Goal: Task Accomplishment & Management: Use online tool/utility

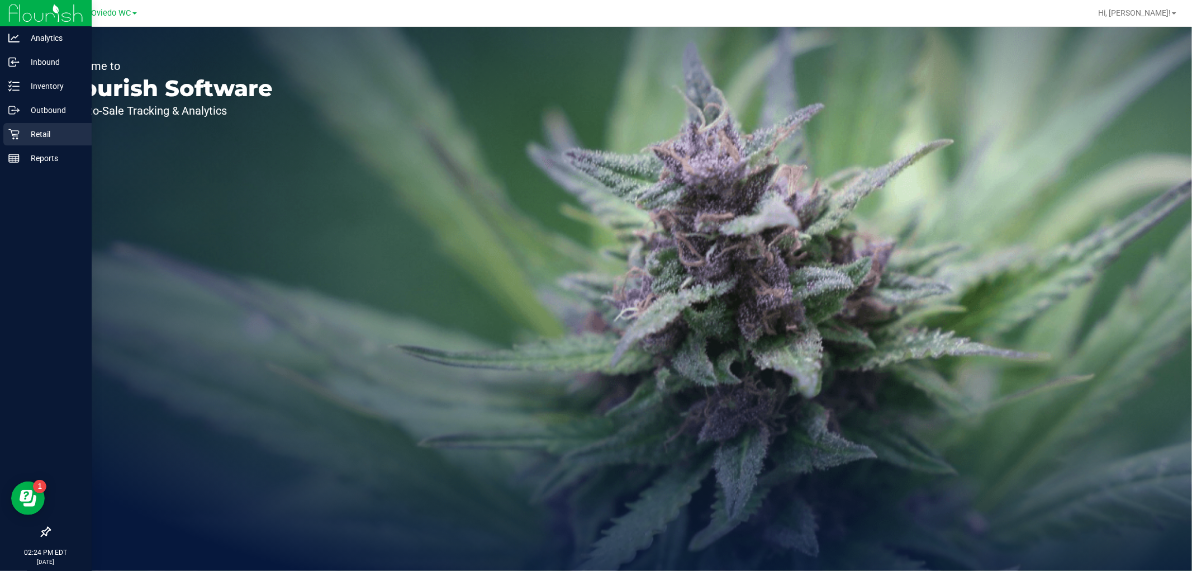
click at [32, 133] on p "Retail" at bounding box center [53, 133] width 67 height 13
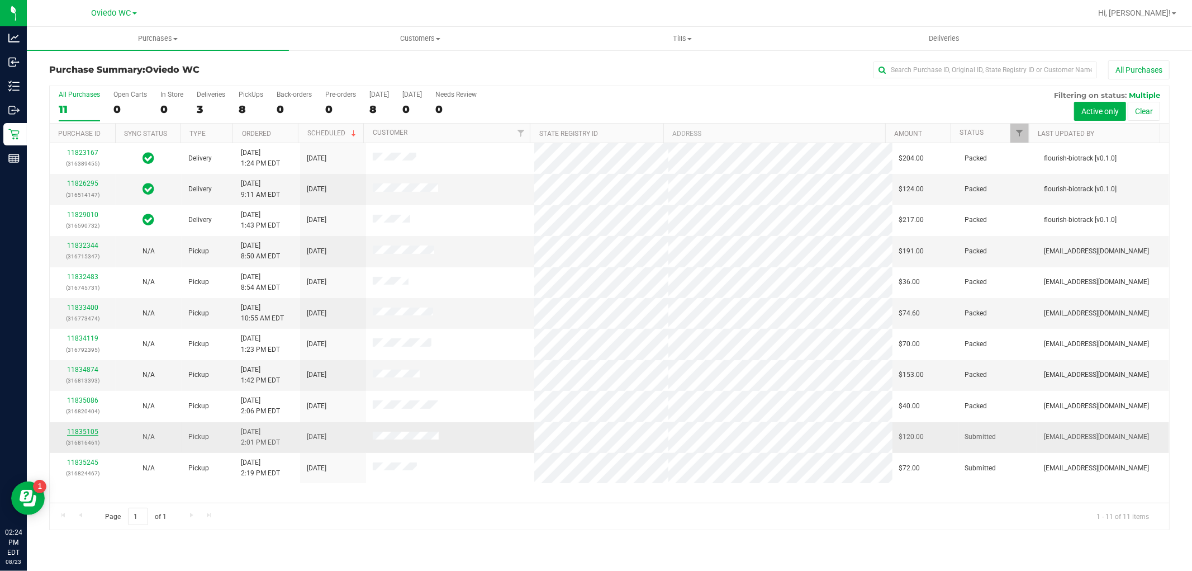
click at [87, 430] on link "11835105" at bounding box center [82, 432] width 31 height 8
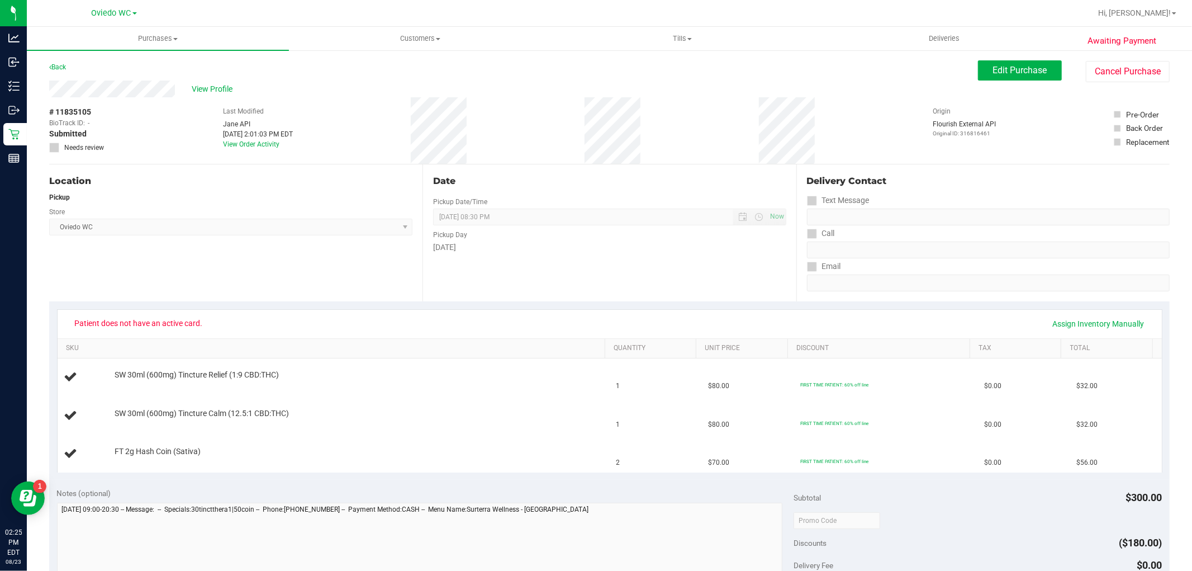
click at [45, 87] on div "Awaiting Payment Back Edit Purchase Cancel Purchase View Profile # 11835105 Bio…" at bounding box center [609, 506] width 1165 height 914
click at [460, 126] on div "# 11835105 BioTrack ID: - Submitted Needs review Last Modified [PERSON_NAME] AP…" at bounding box center [609, 130] width 1121 height 67
click at [226, 86] on span "View Profile" at bounding box center [214, 89] width 45 height 12
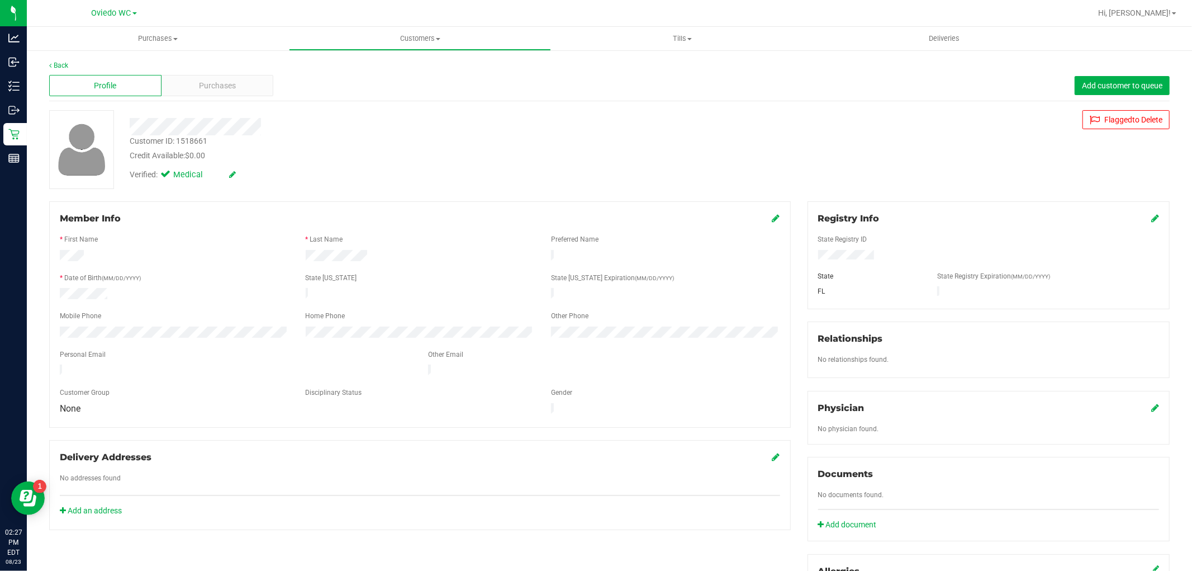
click at [1151, 218] on icon at bounding box center [1155, 218] width 8 height 9
click at [696, 270] on div "Member Info * First Name * Last Name Preferred Name * Date of Birth (MM/DD/YYYY…" at bounding box center [609, 489] width 1137 height 576
click at [1149, 219] on icon at bounding box center [1154, 219] width 10 height 9
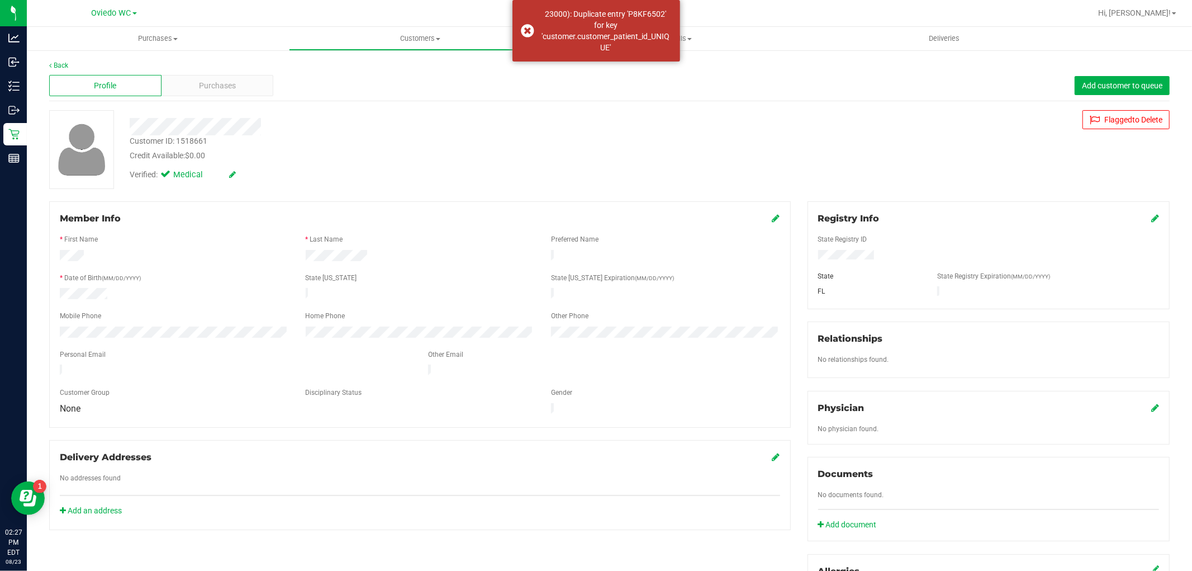
click at [1151, 220] on icon at bounding box center [1155, 218] width 8 height 9
click at [761, 254] on div "Member Info * First Name * Last Name Preferred Name * Date of Birth (MM/DD/YYYY…" at bounding box center [609, 489] width 1137 height 576
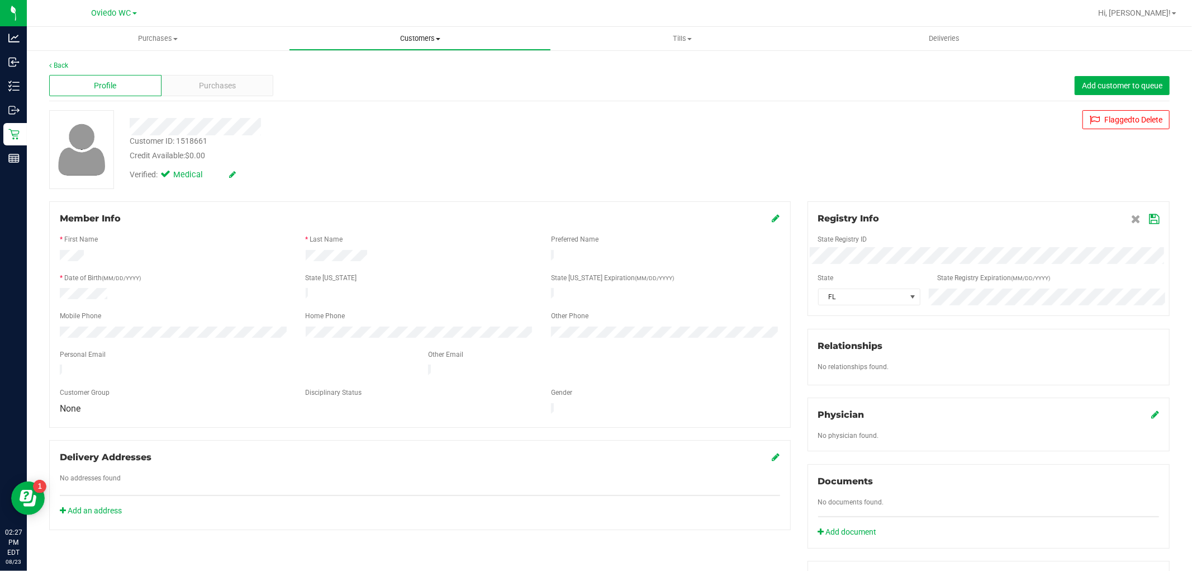
click at [420, 41] on span "Customers" at bounding box center [420, 39] width 261 height 10
click at [372, 63] on li "All customers" at bounding box center [420, 67] width 262 height 13
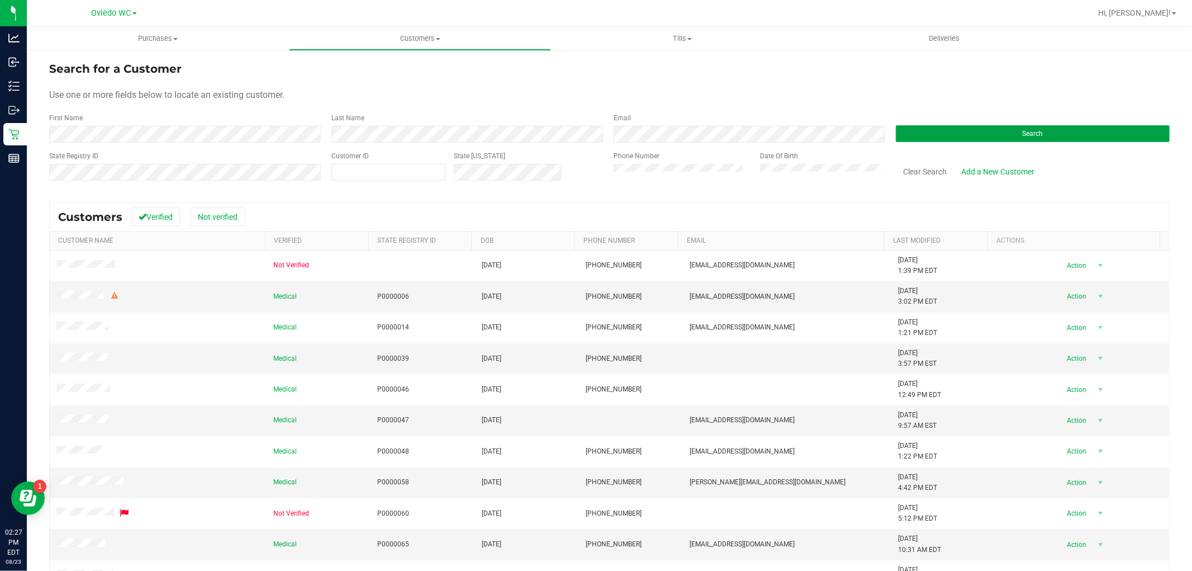
click at [959, 126] on button "Search" at bounding box center [1033, 133] width 274 height 17
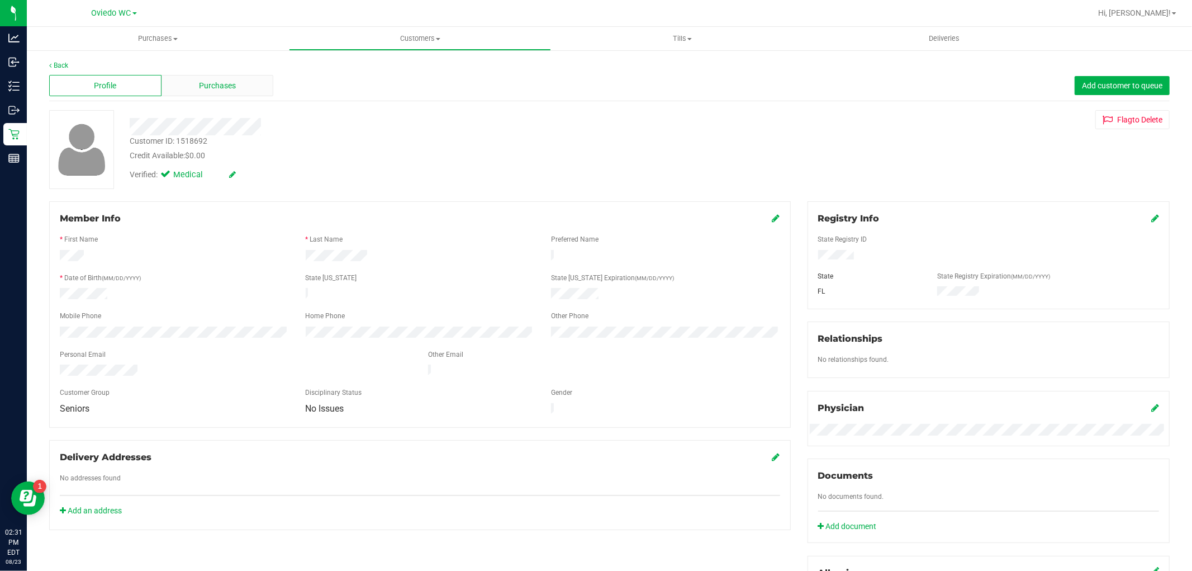
click at [222, 81] on span "Purchases" at bounding box center [217, 86] width 37 height 12
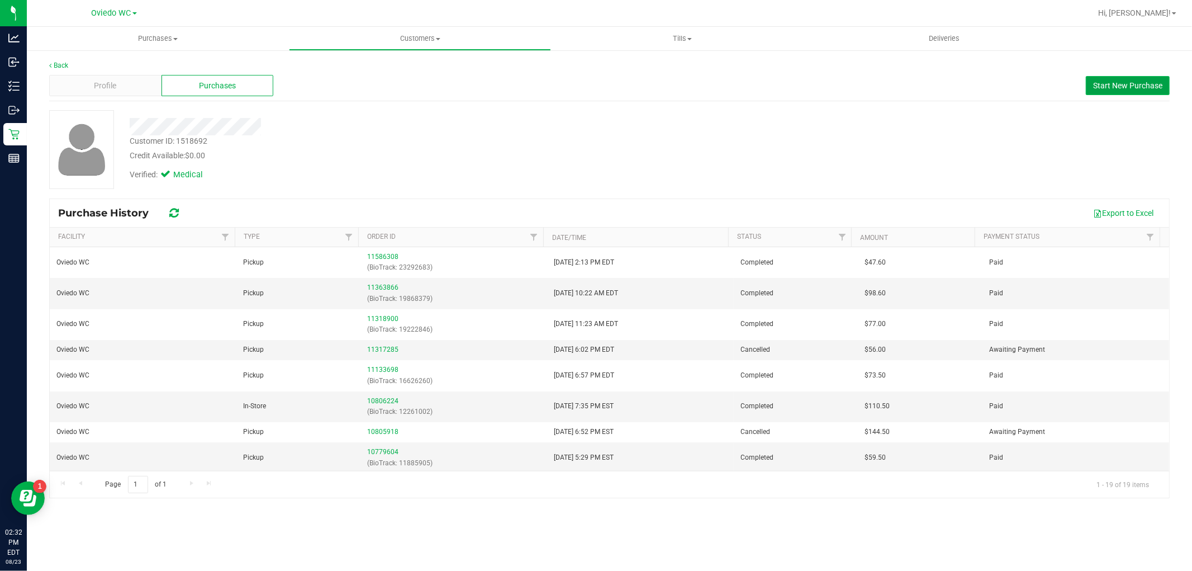
click at [1121, 82] on span "Start New Purchase" at bounding box center [1127, 85] width 69 height 9
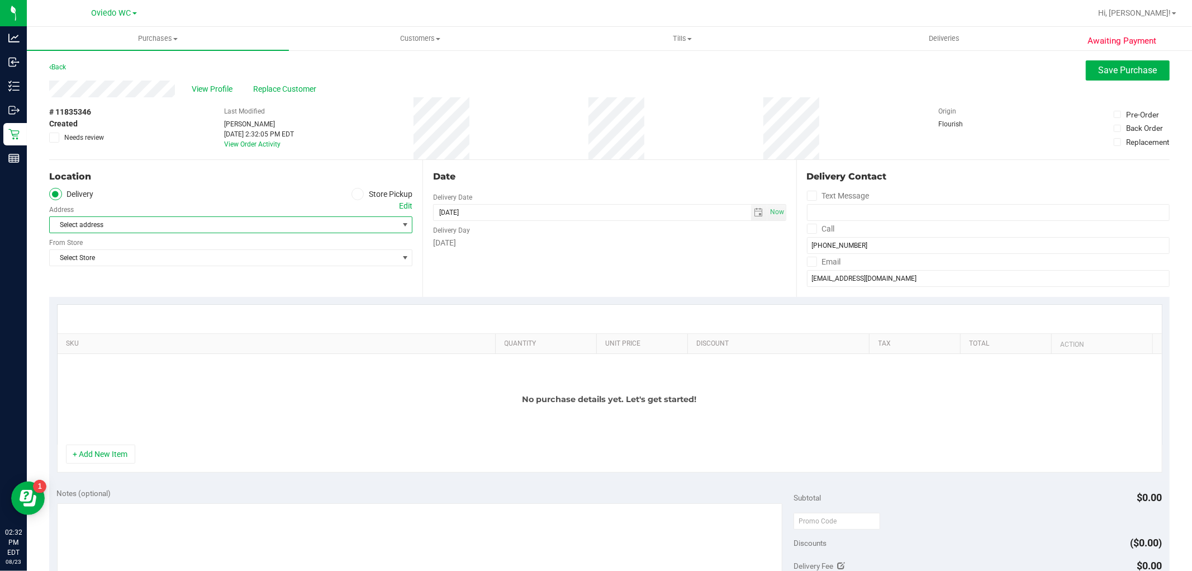
click at [254, 226] on span "Select address" at bounding box center [215, 225] width 331 height 16
click at [254, 232] on span "Select address" at bounding box center [215, 225] width 331 height 16
click at [360, 193] on span at bounding box center [358, 194] width 13 height 13
click at [0, 0] on input "Store Pickup" at bounding box center [0, 0] width 0 height 0
click at [268, 222] on span "Select Store" at bounding box center [224, 225] width 348 height 16
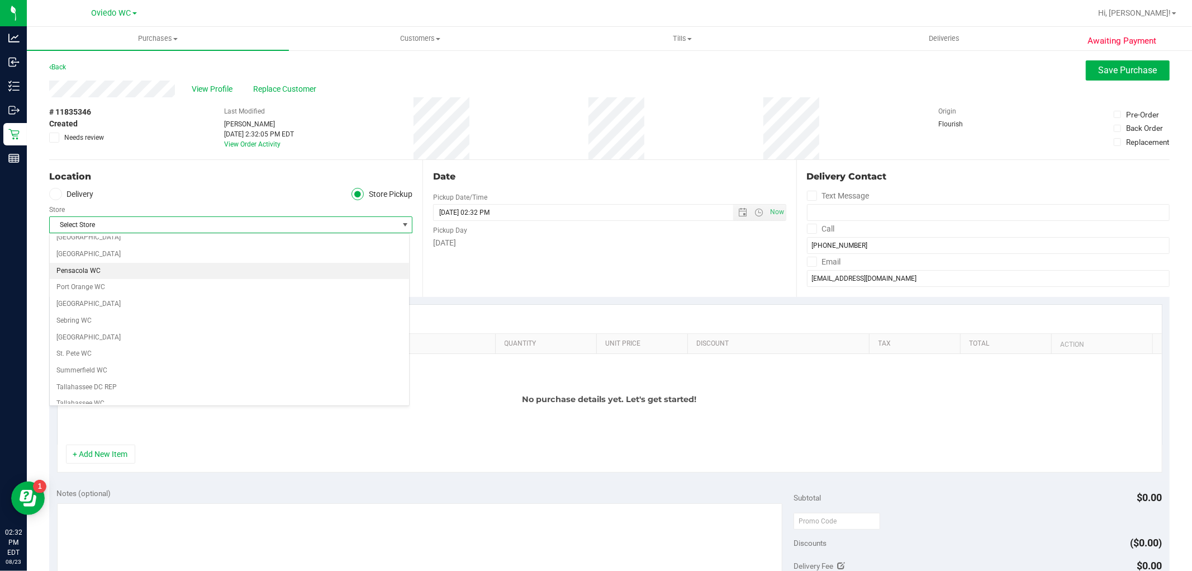
scroll to position [559, 0]
click at [221, 273] on li "Oviedo WC" at bounding box center [229, 266] width 359 height 17
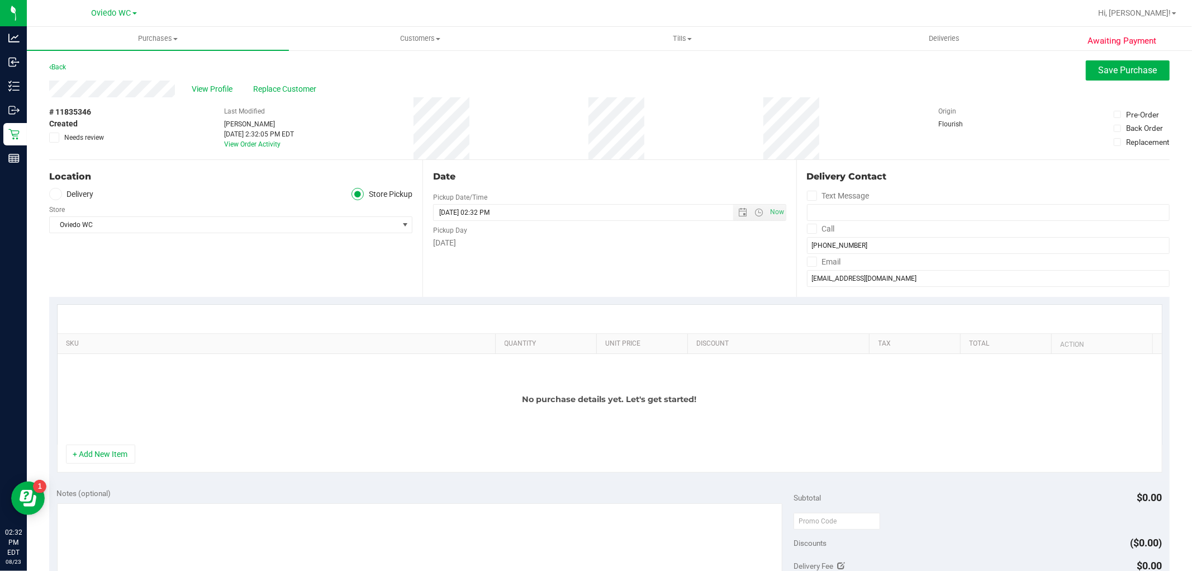
click at [506, 288] on div "Date Pickup Date/Time [DATE] Now [DATE] 02:32 PM Now Pickup Day [DATE]" at bounding box center [609, 228] width 373 height 137
click at [296, 87] on span "Replace Customer" at bounding box center [286, 89] width 67 height 12
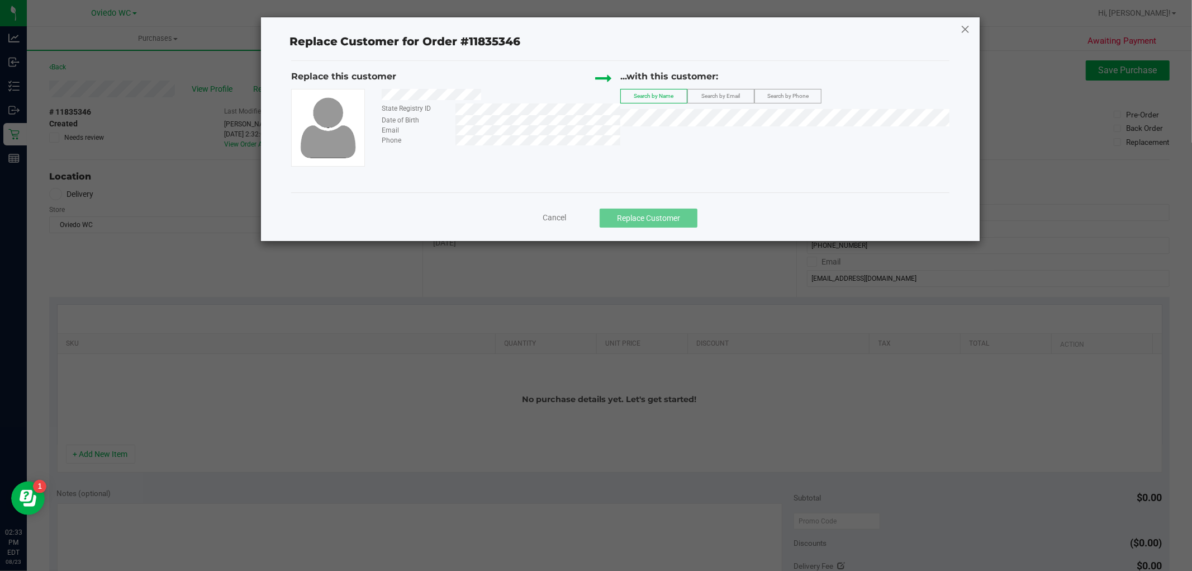
click at [967, 25] on icon at bounding box center [965, 29] width 10 height 18
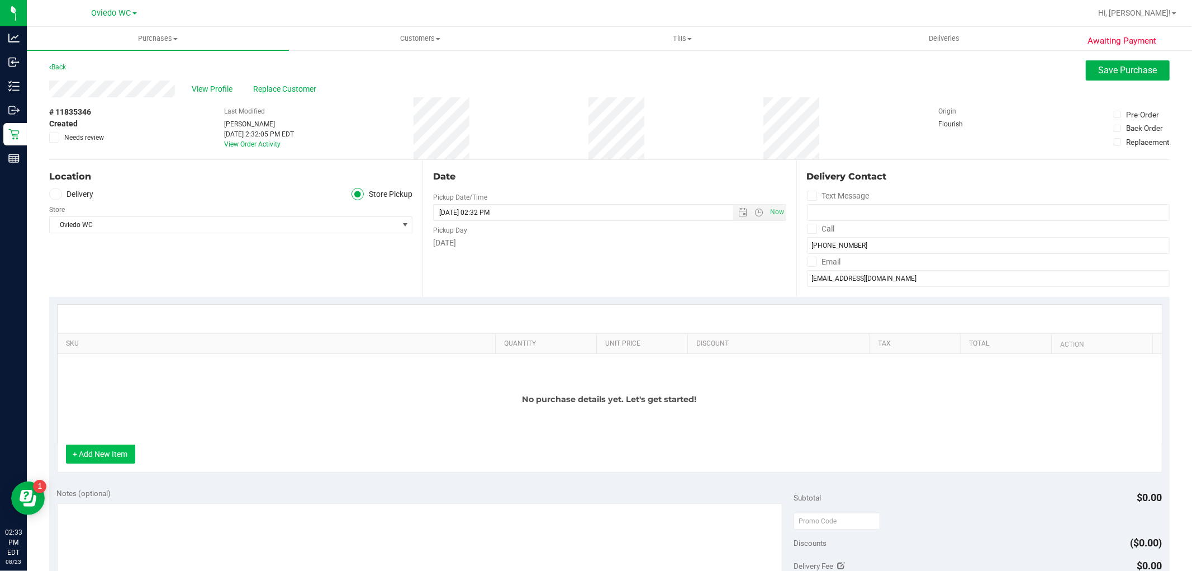
click at [111, 451] on button "+ Add New Item" at bounding box center [100, 453] width 69 height 19
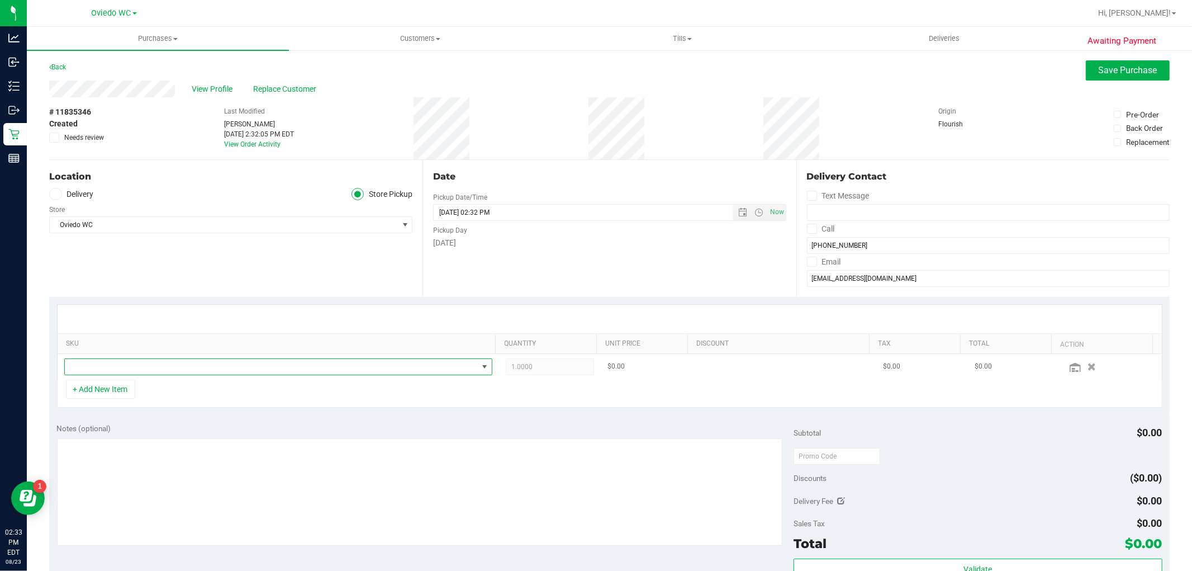
click at [241, 372] on span "NO DATA FOUND" at bounding box center [271, 367] width 413 height 16
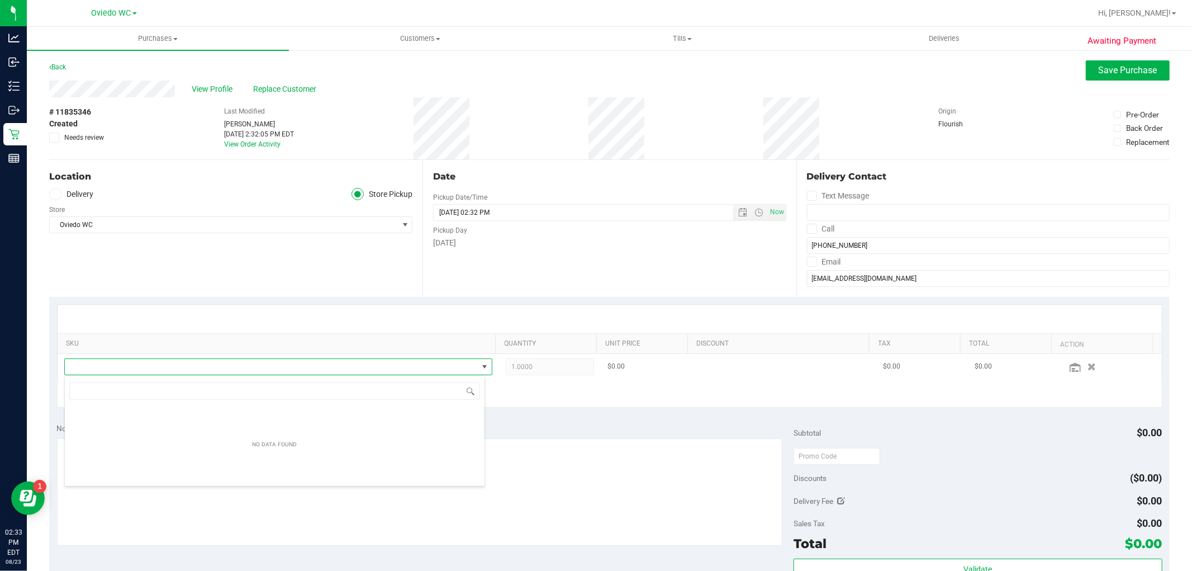
scroll to position [17, 417]
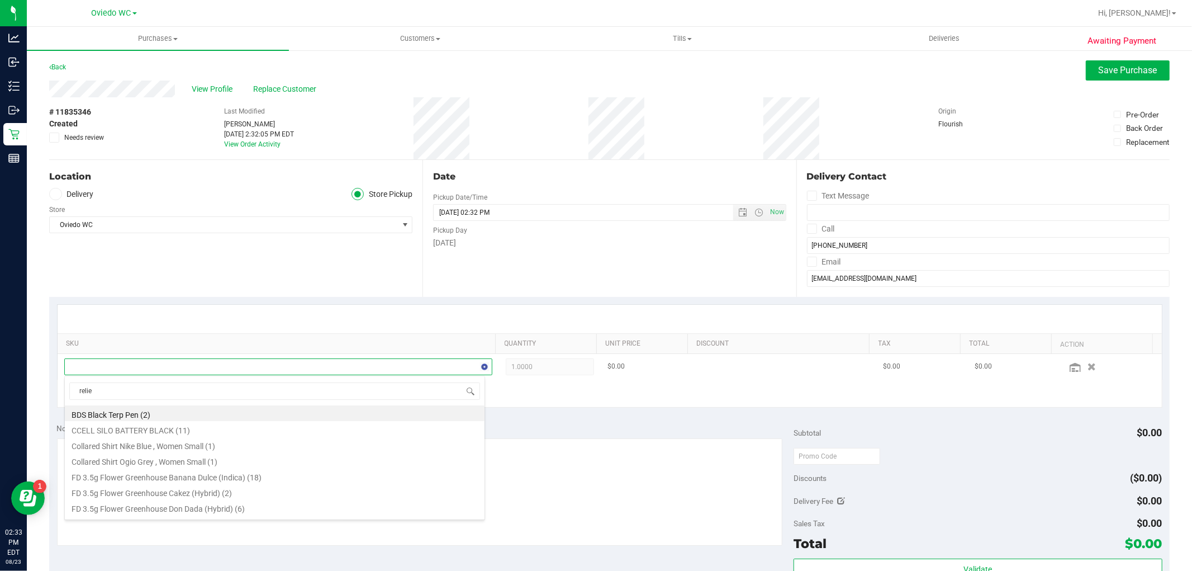
type input "relief"
click at [276, 492] on li "SW 30ml (600mg) Tincture Relief (1:9 CBD:THC) (5)" at bounding box center [275, 491] width 420 height 16
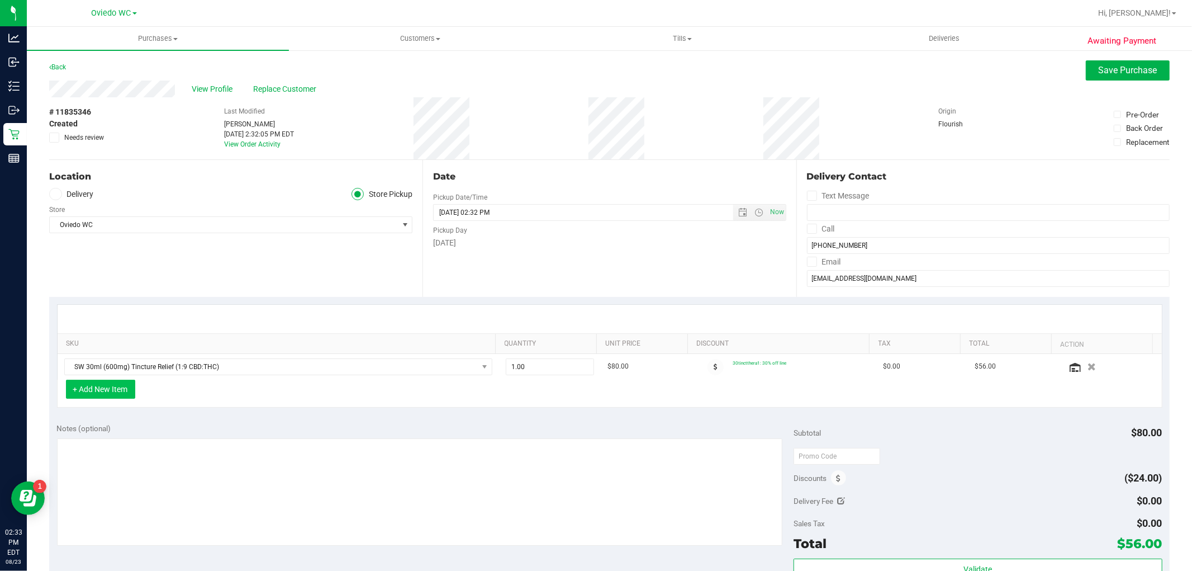
click at [87, 390] on button "+ Add New Item" at bounding box center [100, 388] width 69 height 19
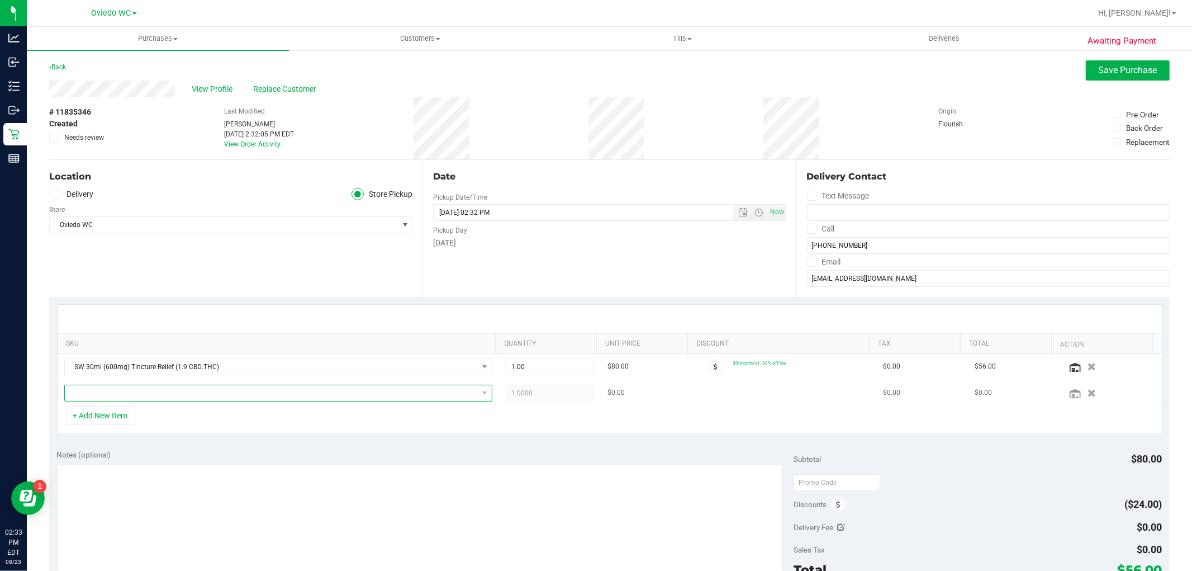
click at [99, 390] on span "NO DATA FOUND" at bounding box center [271, 393] width 413 height 16
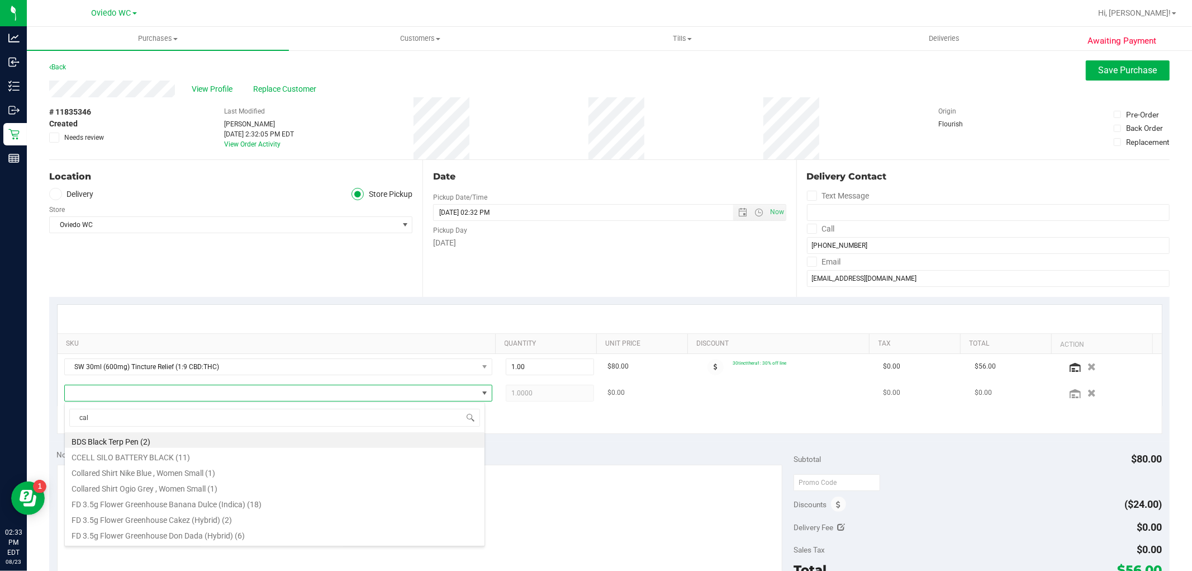
type input "calm"
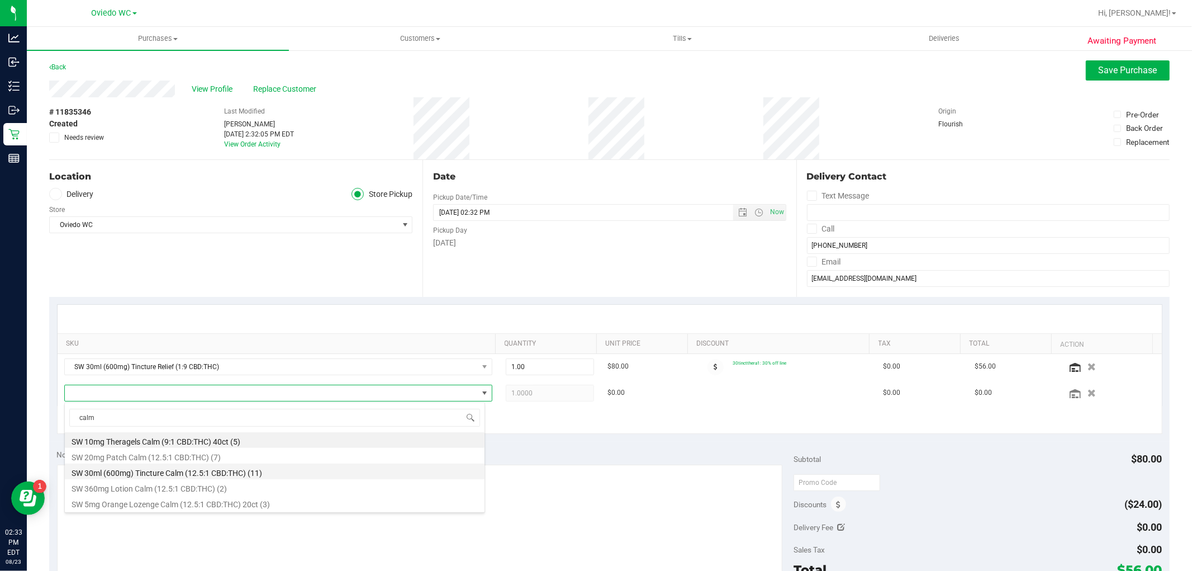
click at [239, 473] on li "SW 30ml (600mg) Tincture Calm (12.5:1 CBD:THC) (11)" at bounding box center [275, 471] width 420 height 16
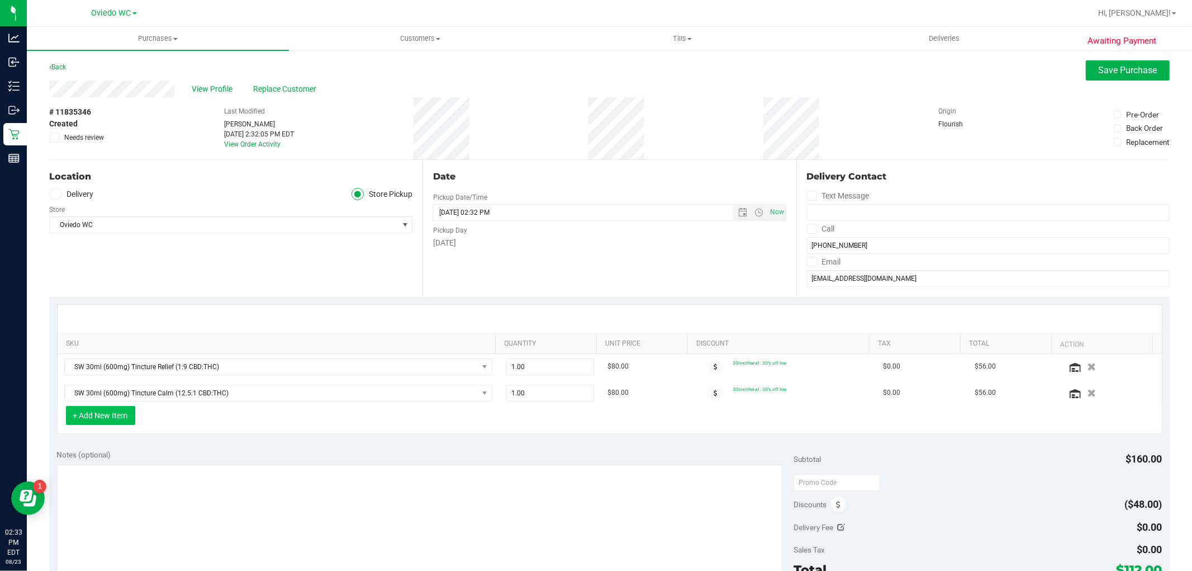
click at [107, 414] on button "+ Add New Item" at bounding box center [100, 415] width 69 height 19
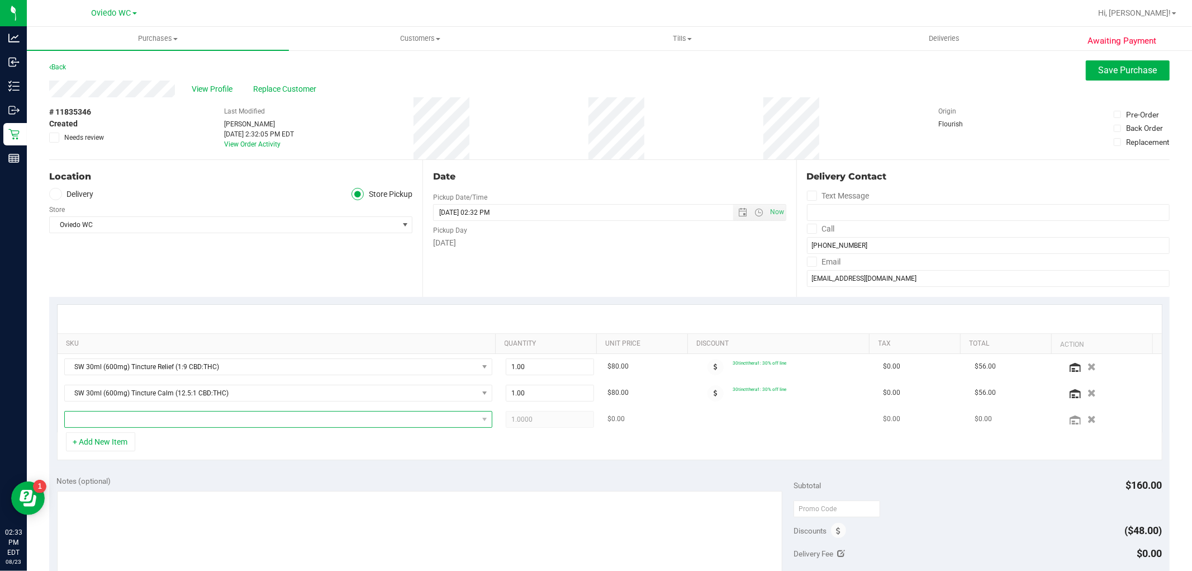
click at [135, 420] on span "NO DATA FOUND" at bounding box center [271, 419] width 413 height 16
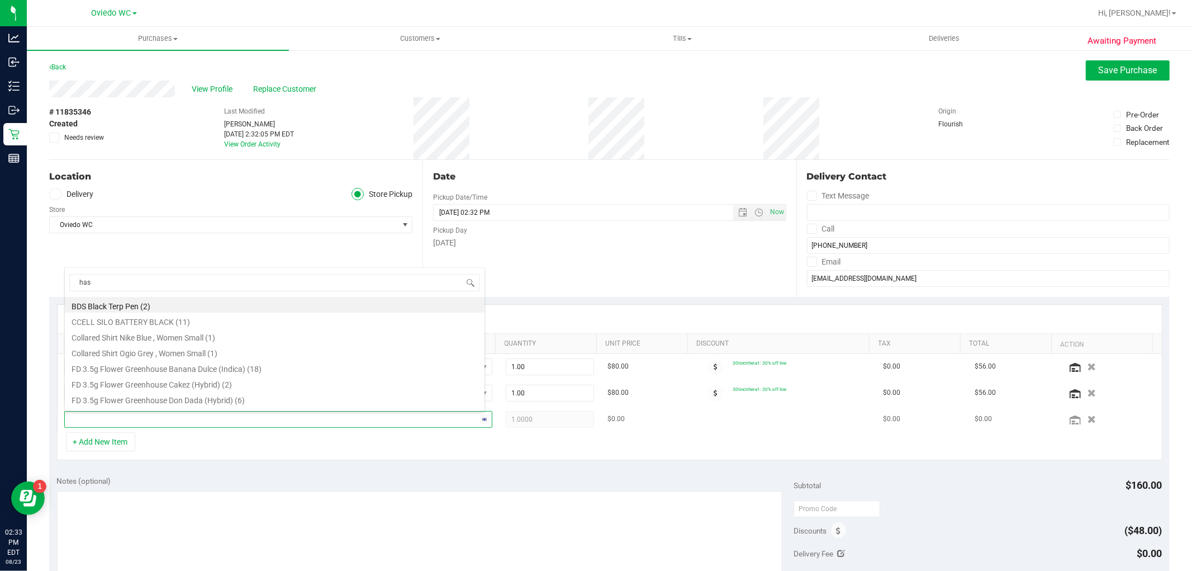
type input "hash"
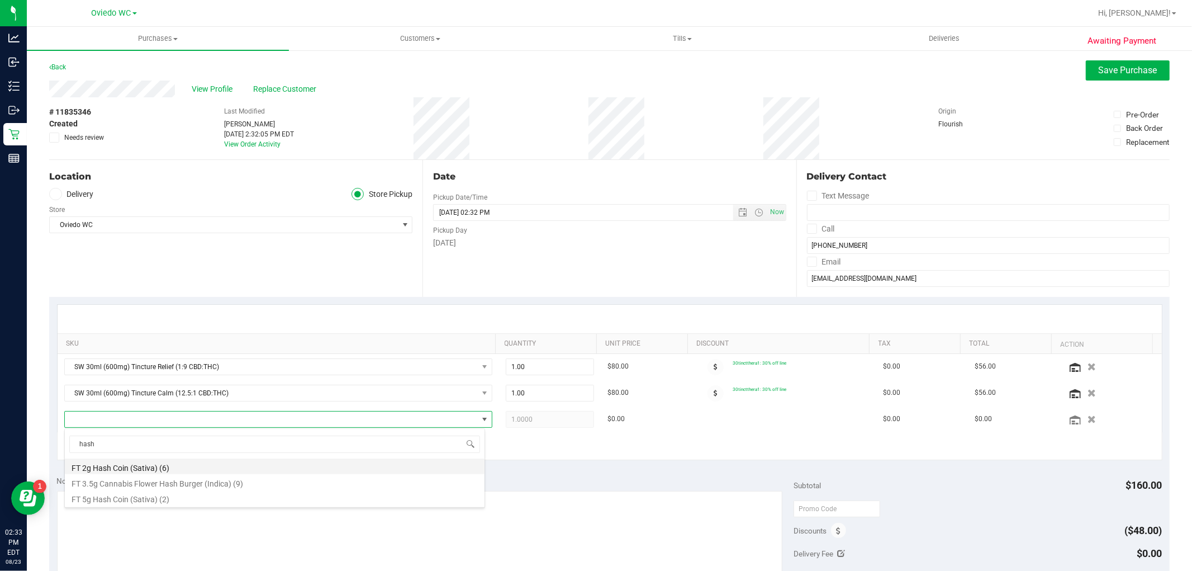
click at [141, 466] on li "FT 2g Hash Coin (Sativa) (6)" at bounding box center [275, 466] width 420 height 16
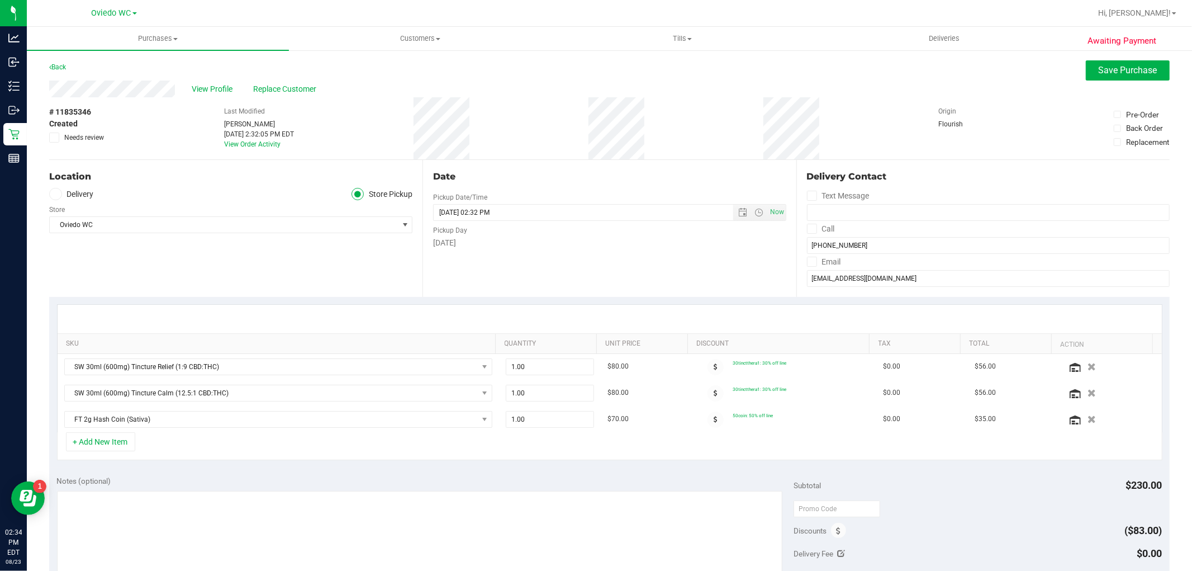
drag, startPoint x: 177, startPoint y: 88, endPoint x: 42, endPoint y: 87, distance: 134.1
click at [42, 87] on div "Awaiting Payment Back Save Purchase View Profile Replace Customer # 11835346 Cr…" at bounding box center [609, 500] width 1165 height 902
click at [1124, 65] on span "Save Purchase" at bounding box center [1128, 70] width 59 height 11
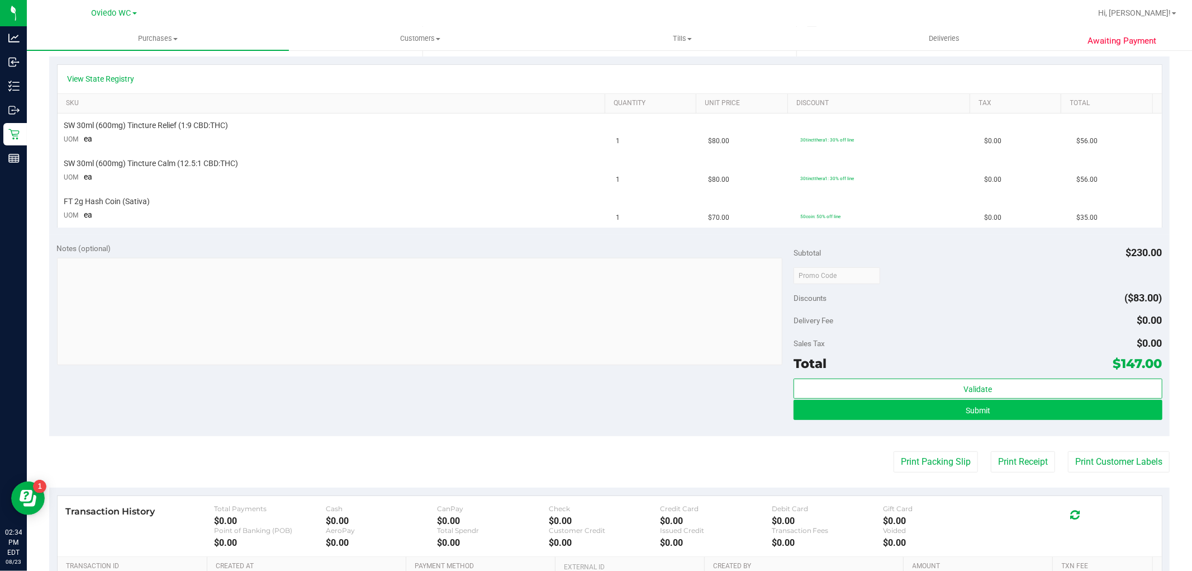
scroll to position [248, 0]
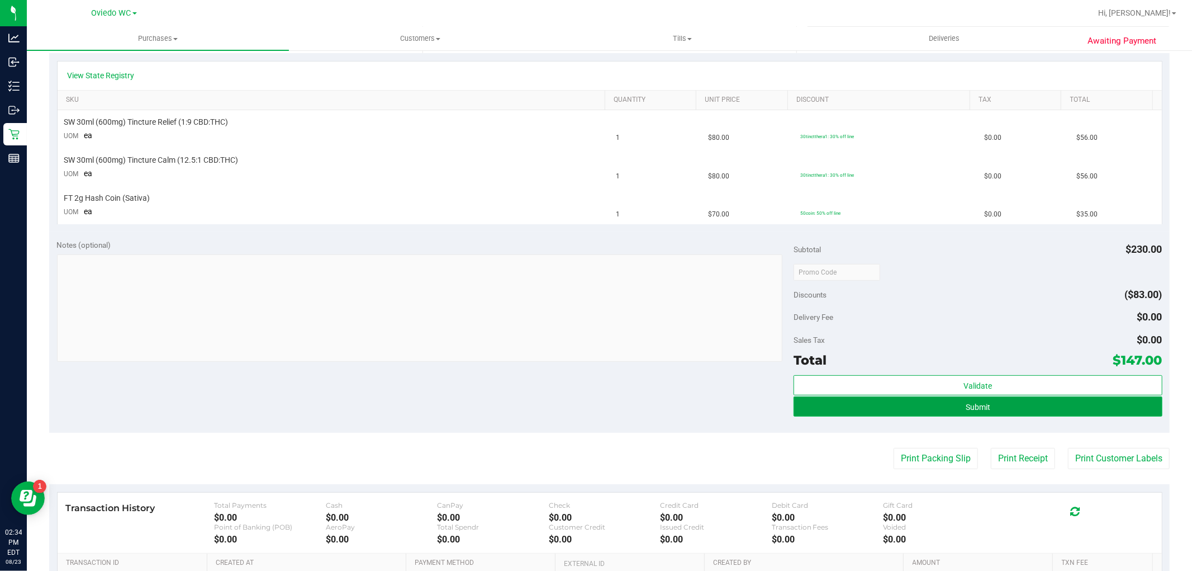
click at [901, 407] on button "Submit" at bounding box center [978, 406] width 368 height 20
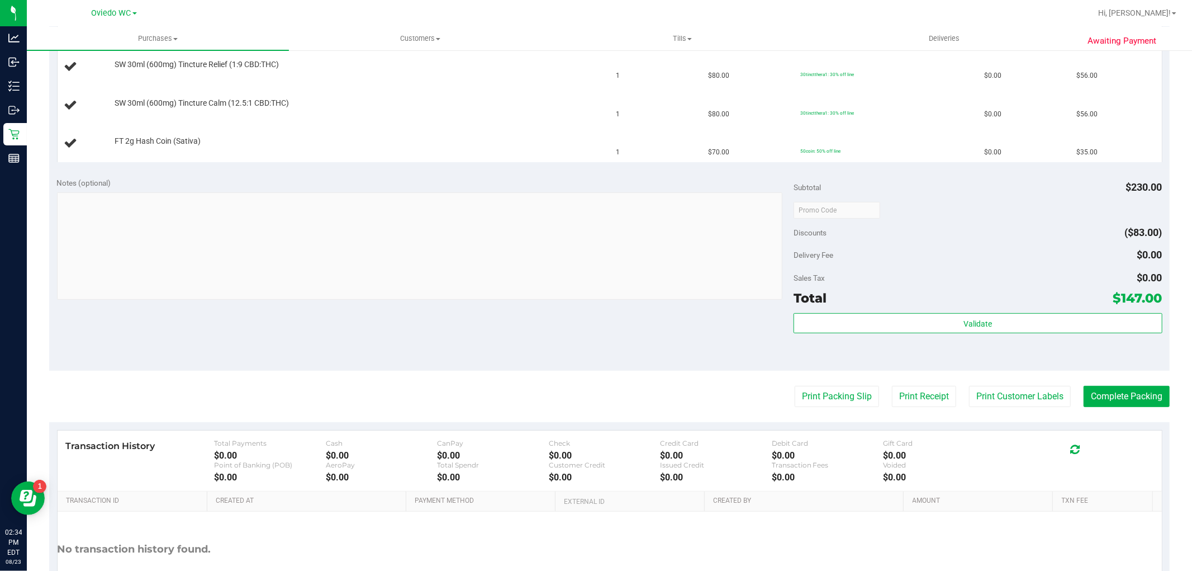
scroll to position [0, 0]
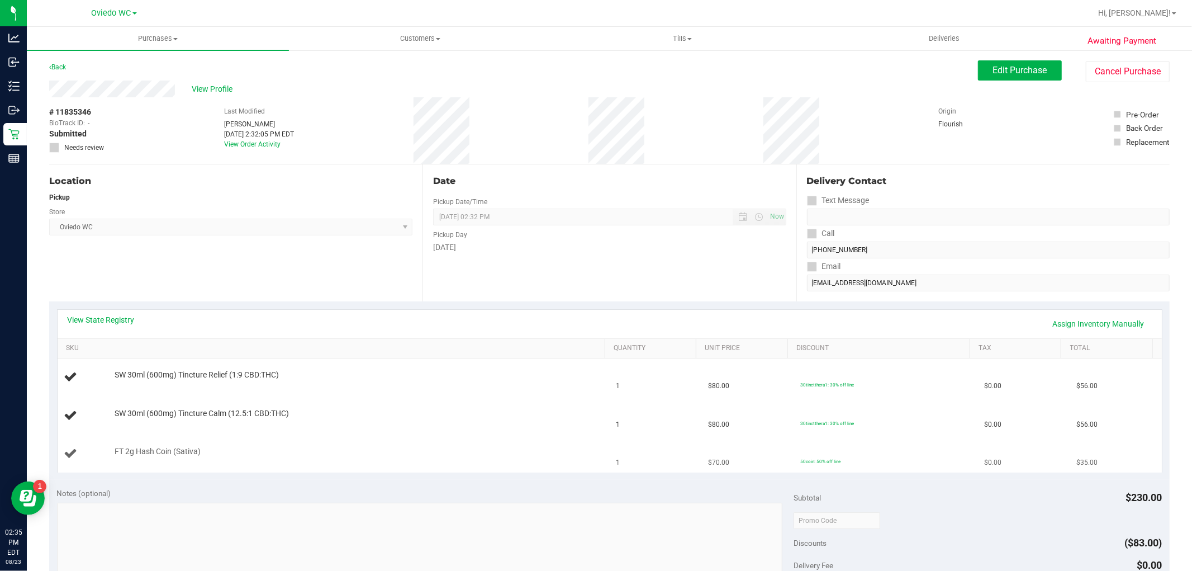
click at [409, 463] on td "FT 2g Hash Coin (Sativa)" at bounding box center [334, 453] width 552 height 37
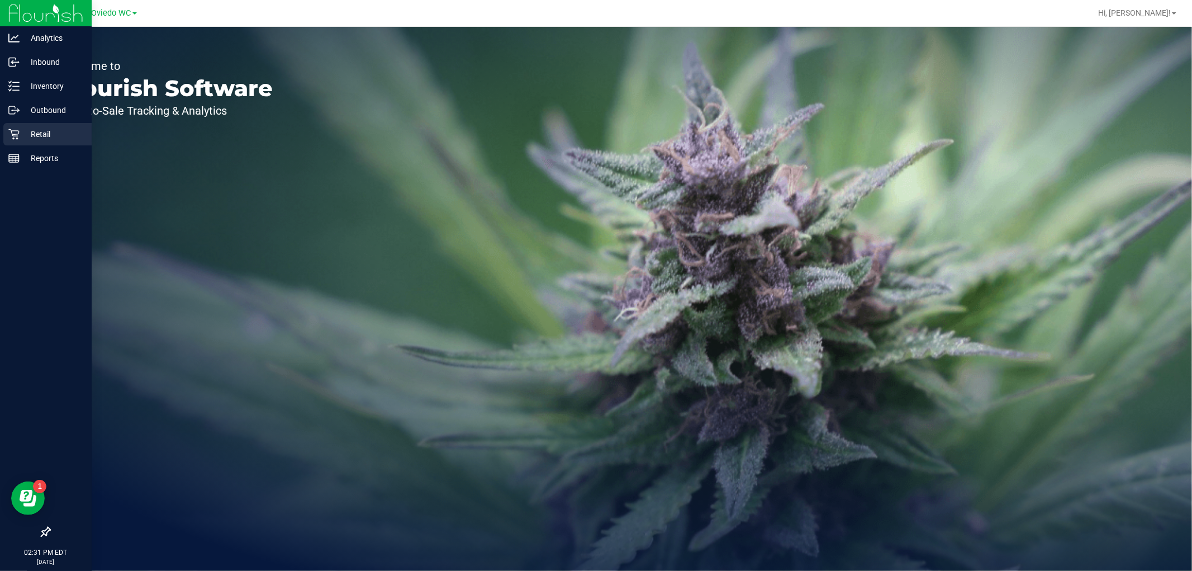
click at [23, 137] on p "Retail" at bounding box center [53, 133] width 67 height 13
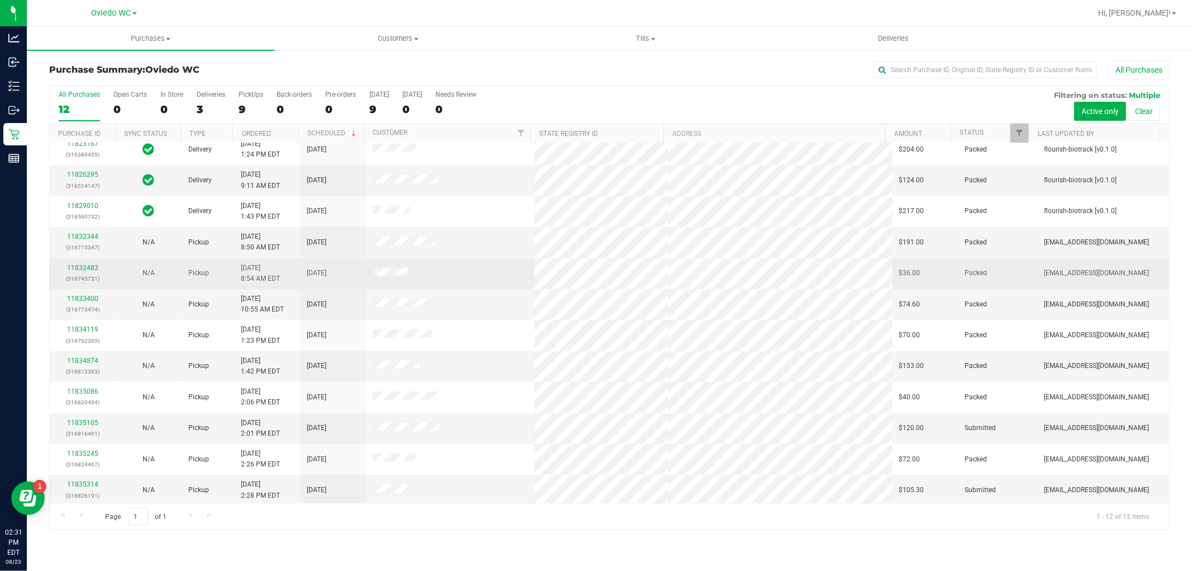
scroll to position [12, 0]
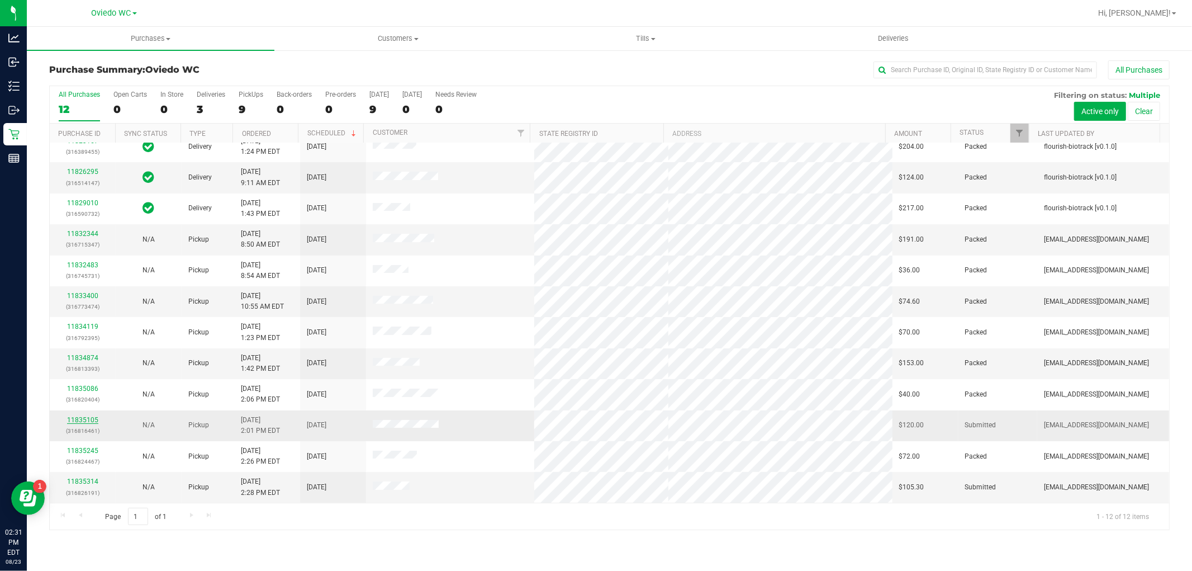
click at [74, 416] on link "11835105" at bounding box center [82, 420] width 31 height 8
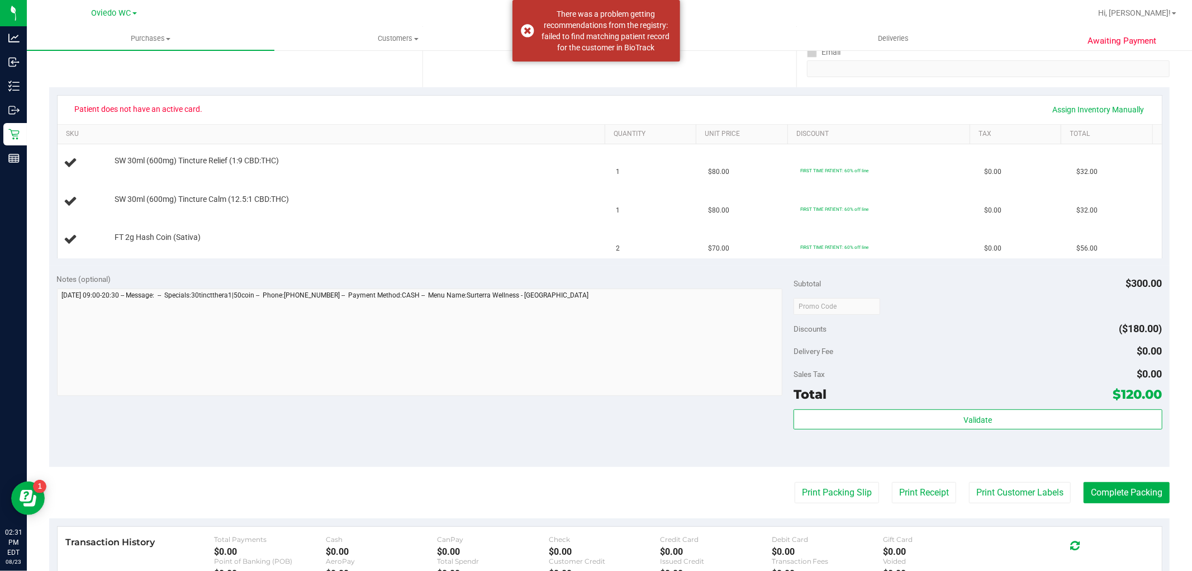
scroll to position [248, 0]
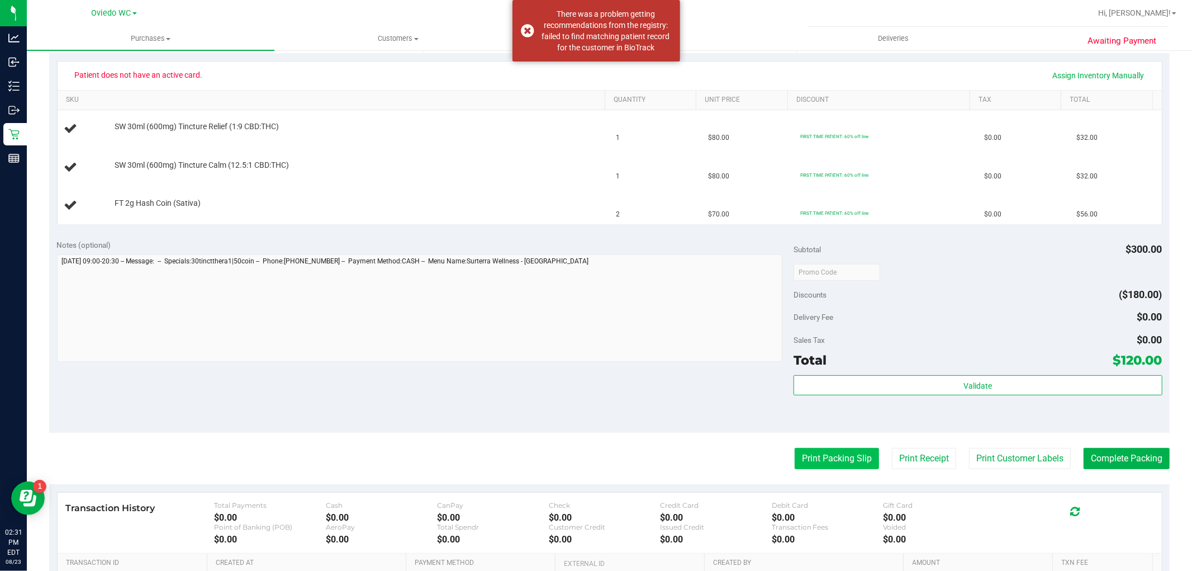
click at [814, 452] on button "Print Packing Slip" at bounding box center [837, 458] width 84 height 21
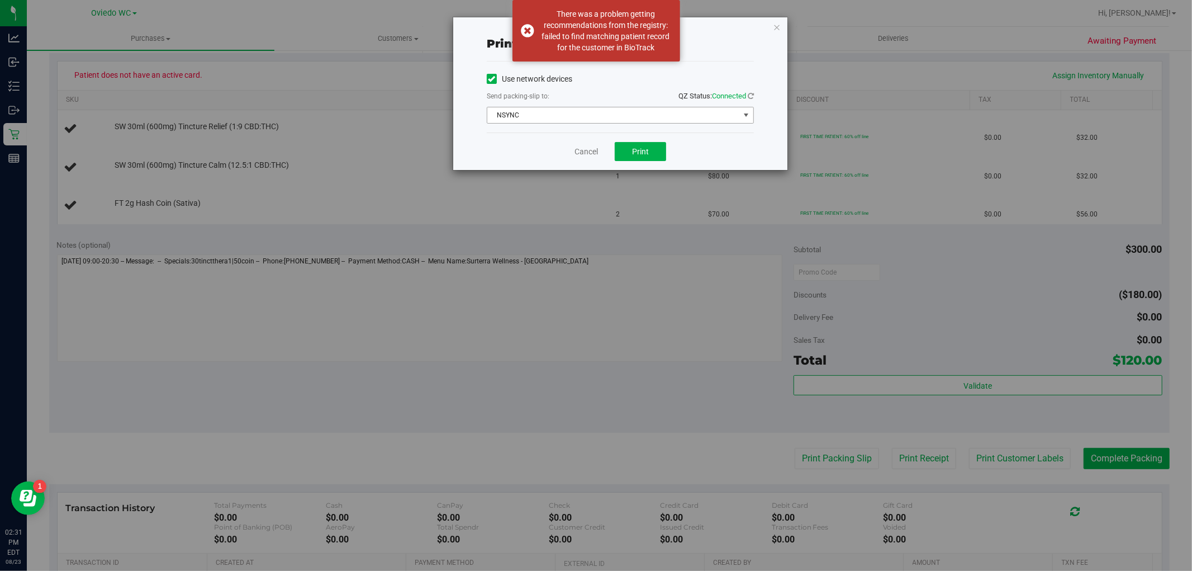
click at [635, 118] on span "NSYNC" at bounding box center [613, 115] width 252 height 16
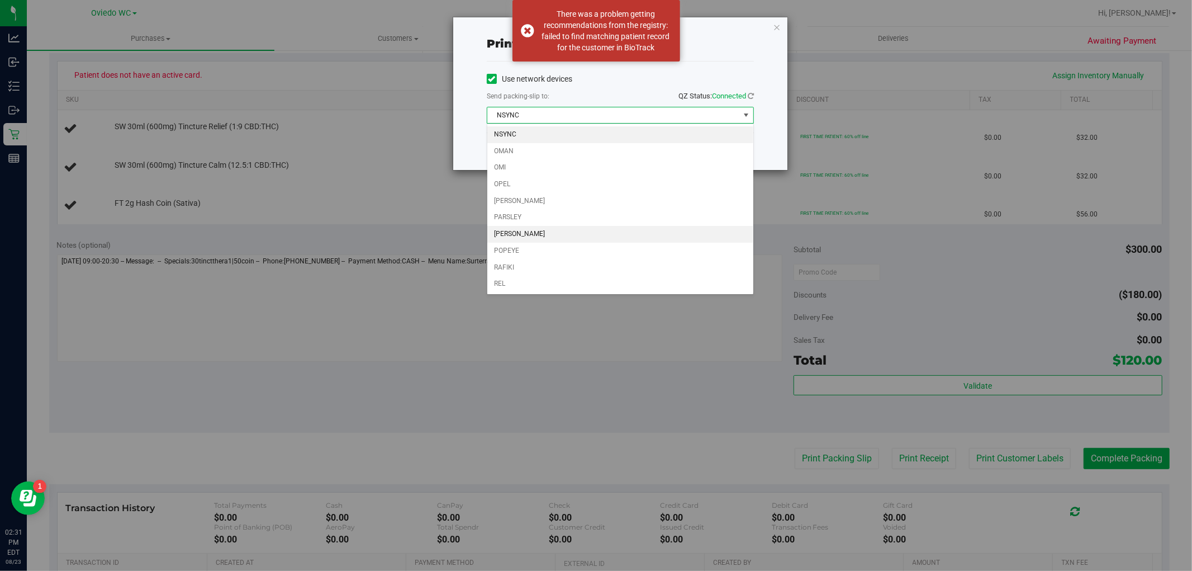
click at [591, 239] on li "[PERSON_NAME]" at bounding box center [620, 234] width 266 height 17
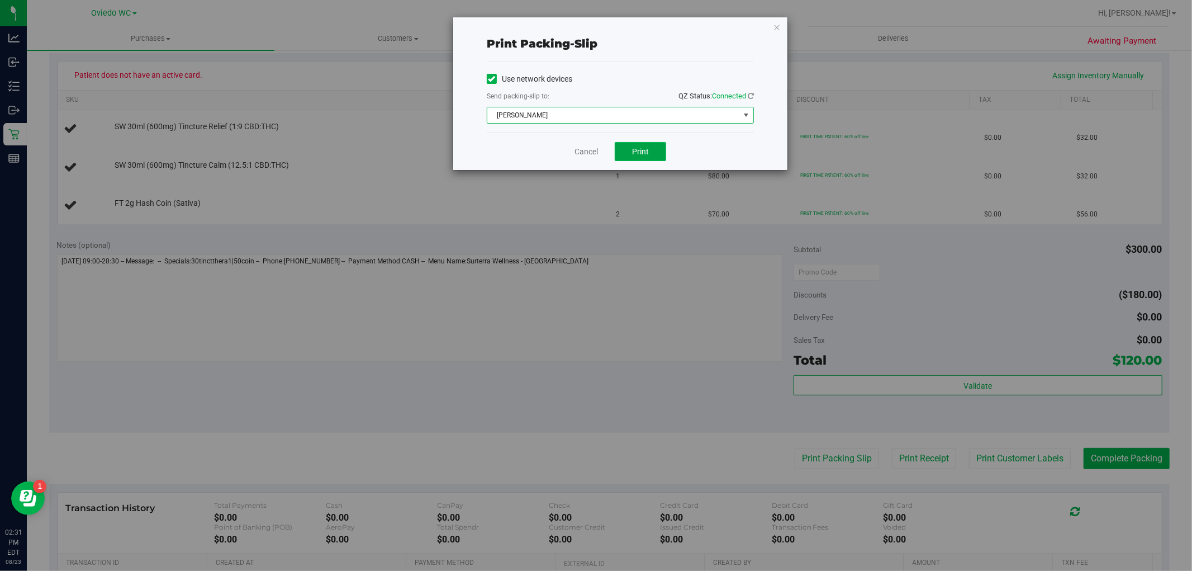
click at [637, 153] on span "Print" at bounding box center [640, 151] width 17 height 9
click at [780, 25] on icon "button" at bounding box center [777, 26] width 8 height 13
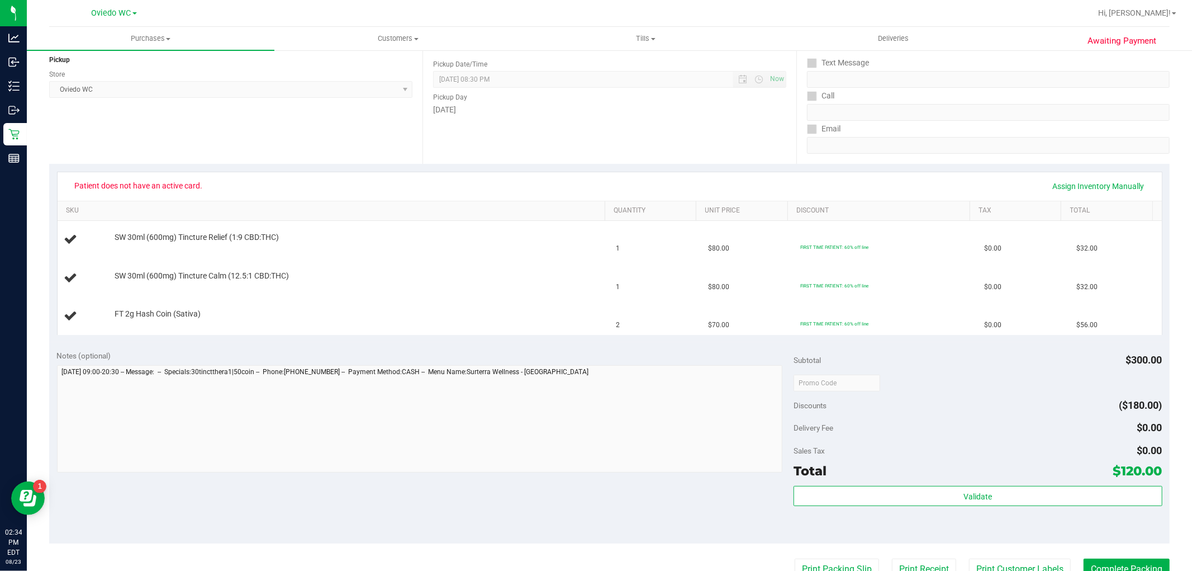
scroll to position [0, 0]
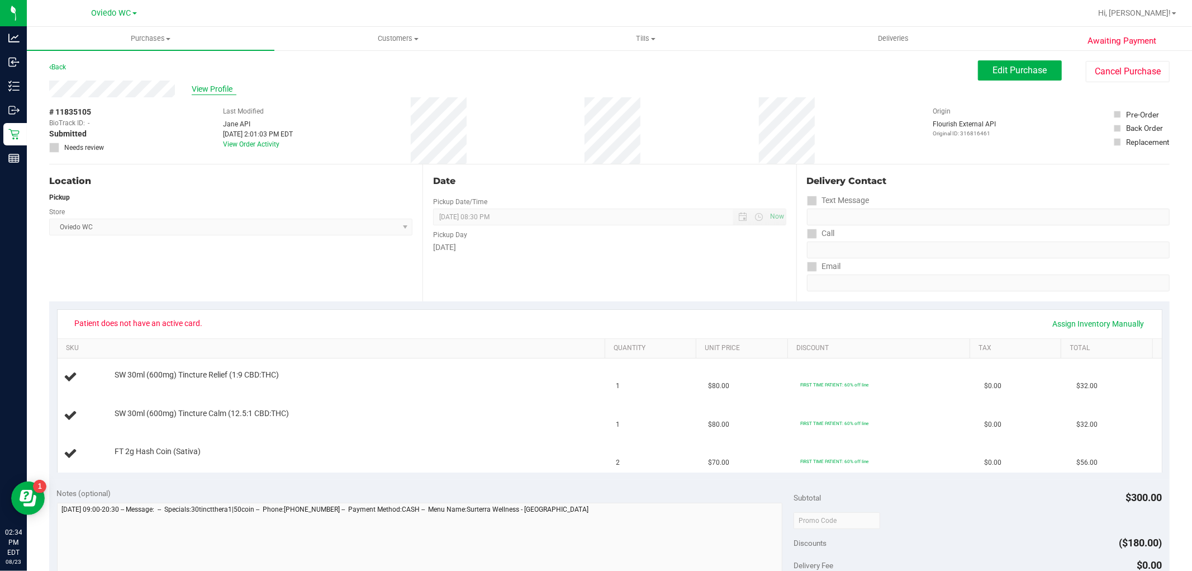
click at [212, 87] on span "View Profile" at bounding box center [214, 89] width 45 height 12
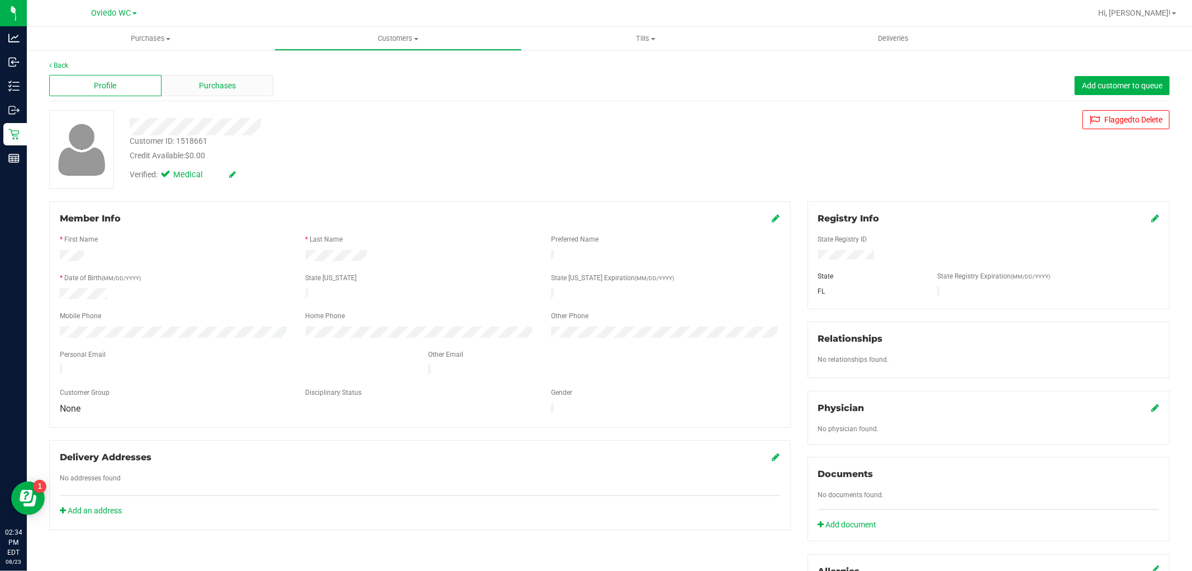
click at [243, 84] on div "Purchases" at bounding box center [218, 85] width 112 height 21
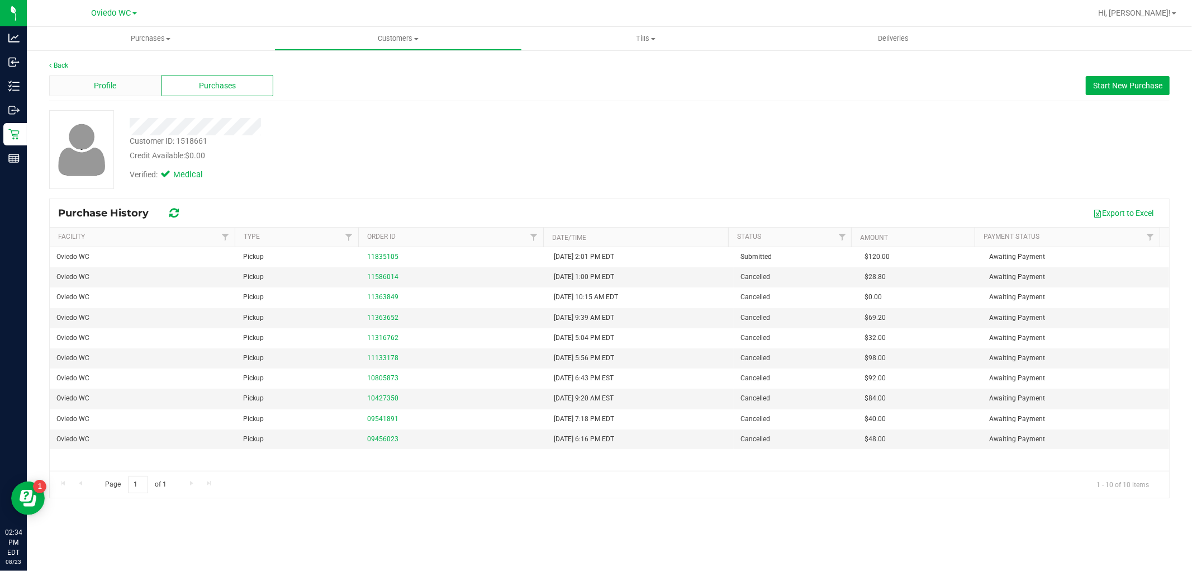
click at [124, 87] on div "Profile" at bounding box center [105, 85] width 112 height 21
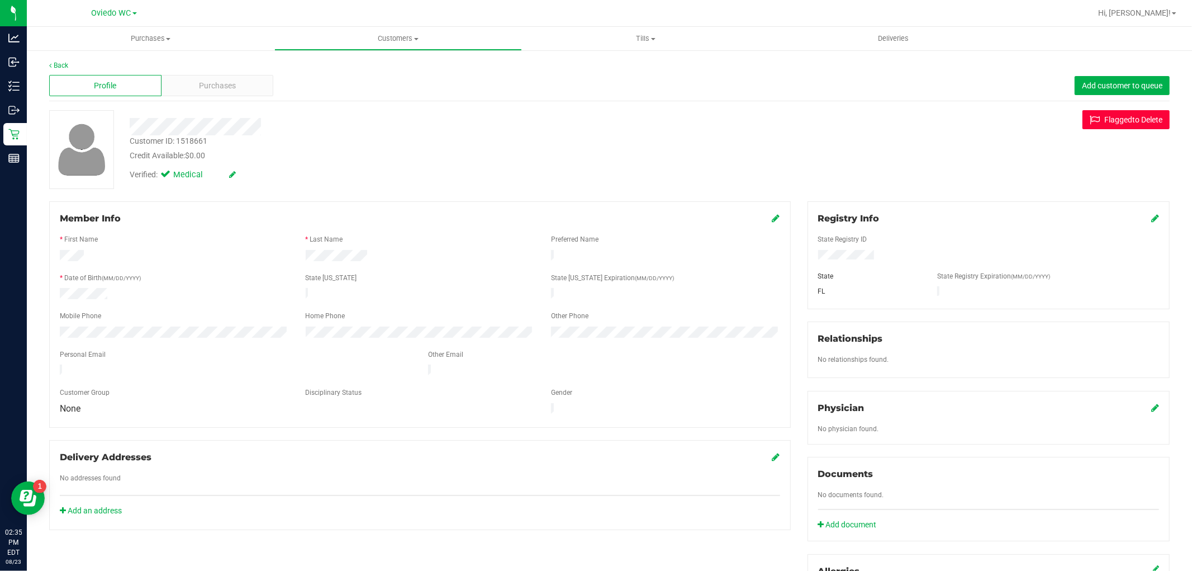
click at [1119, 121] on span "ged" at bounding box center [1125, 119] width 13 height 9
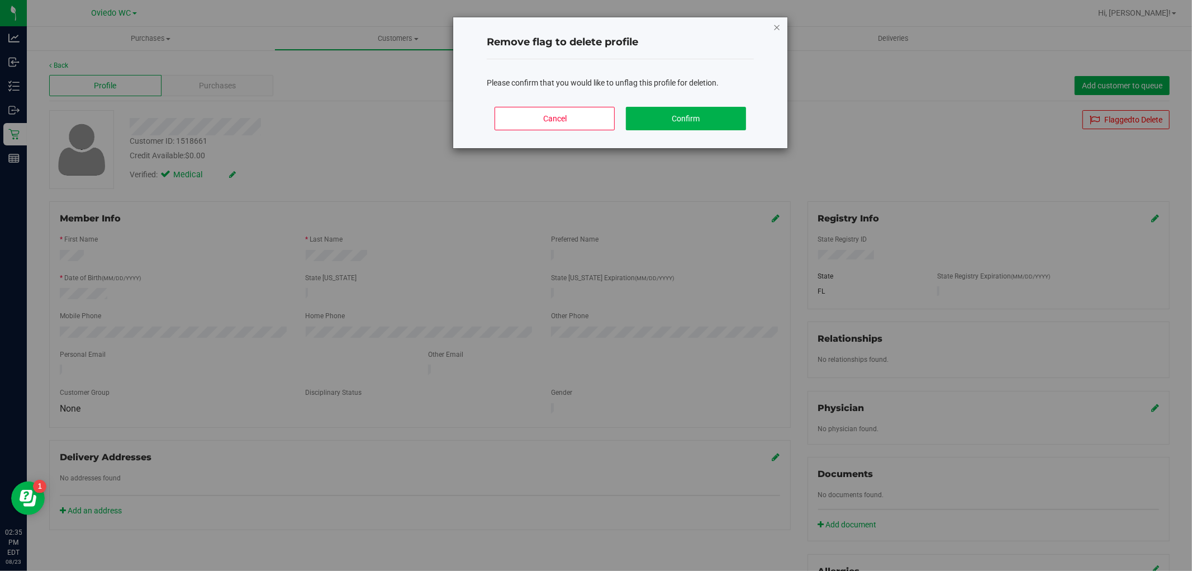
click at [779, 26] on icon "Close modal" at bounding box center [777, 26] width 8 height 13
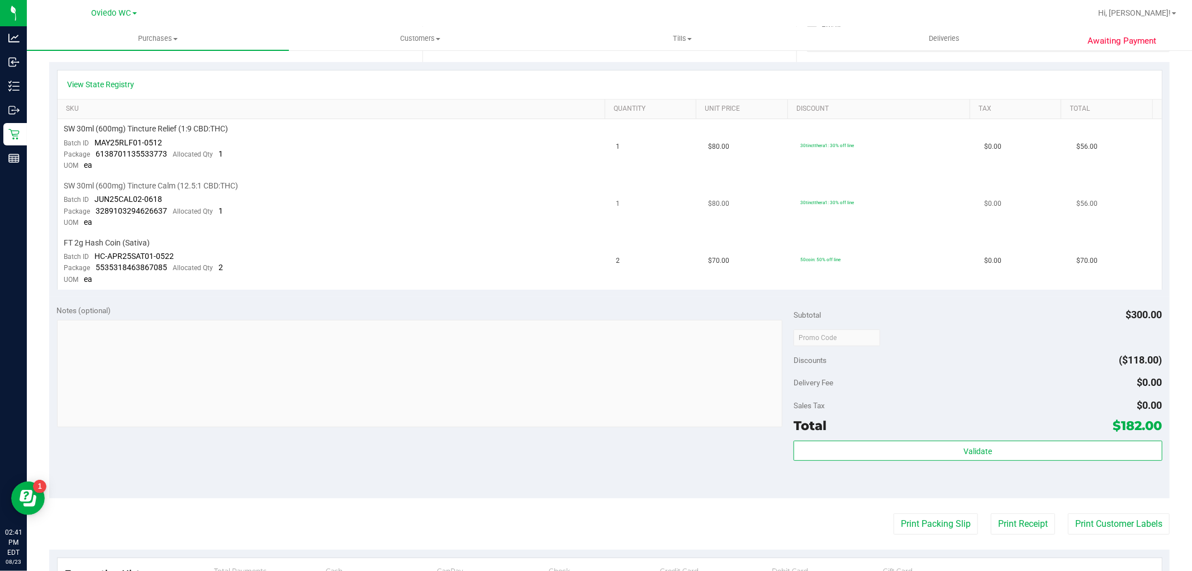
scroll to position [248, 0]
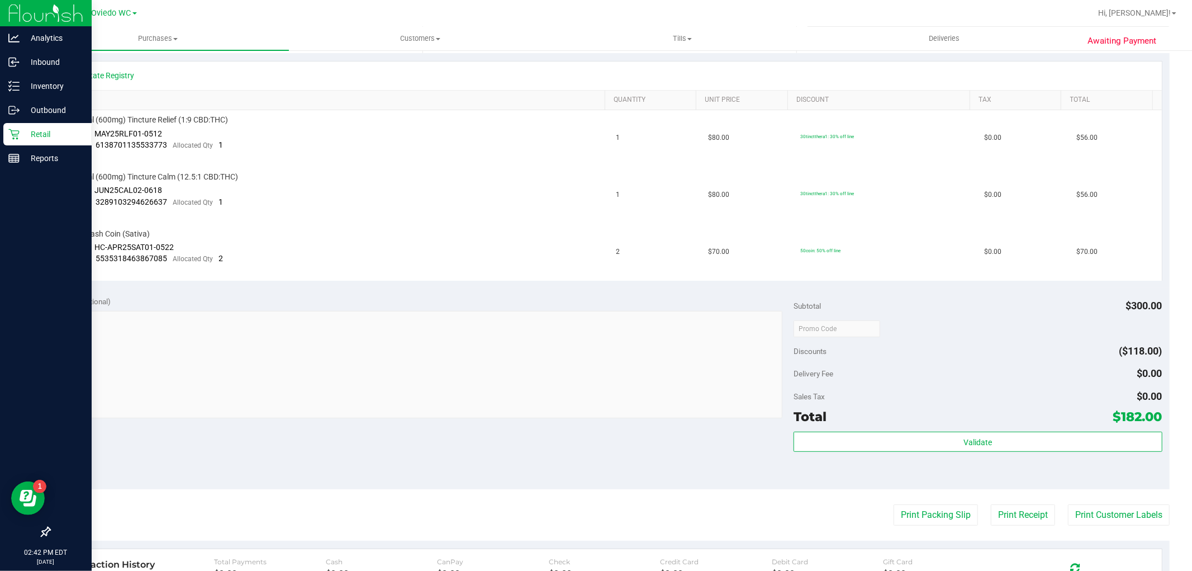
click at [10, 131] on icon at bounding box center [13, 134] width 11 height 11
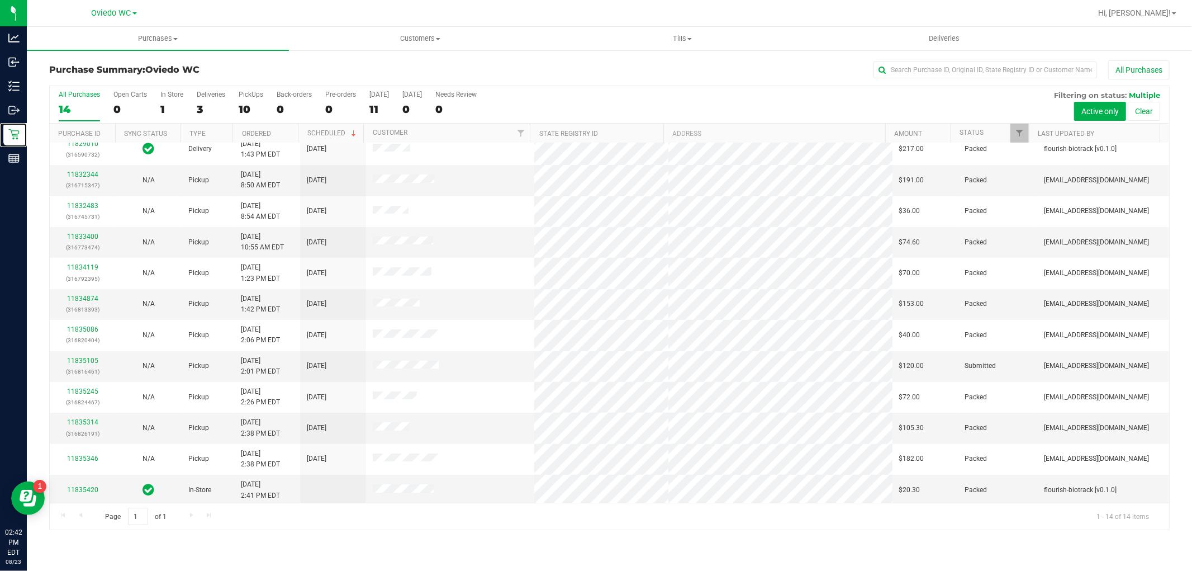
scroll to position [74, 0]
click at [86, 356] on link "11835105" at bounding box center [82, 358] width 31 height 8
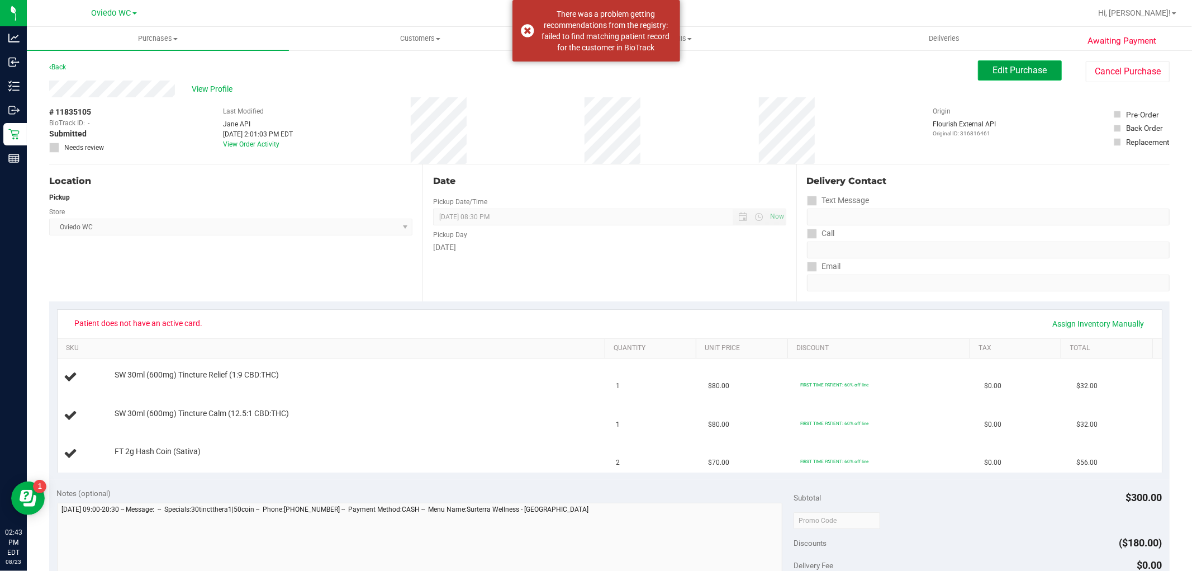
click at [993, 66] on span "Edit Purchase" at bounding box center [1020, 70] width 54 height 11
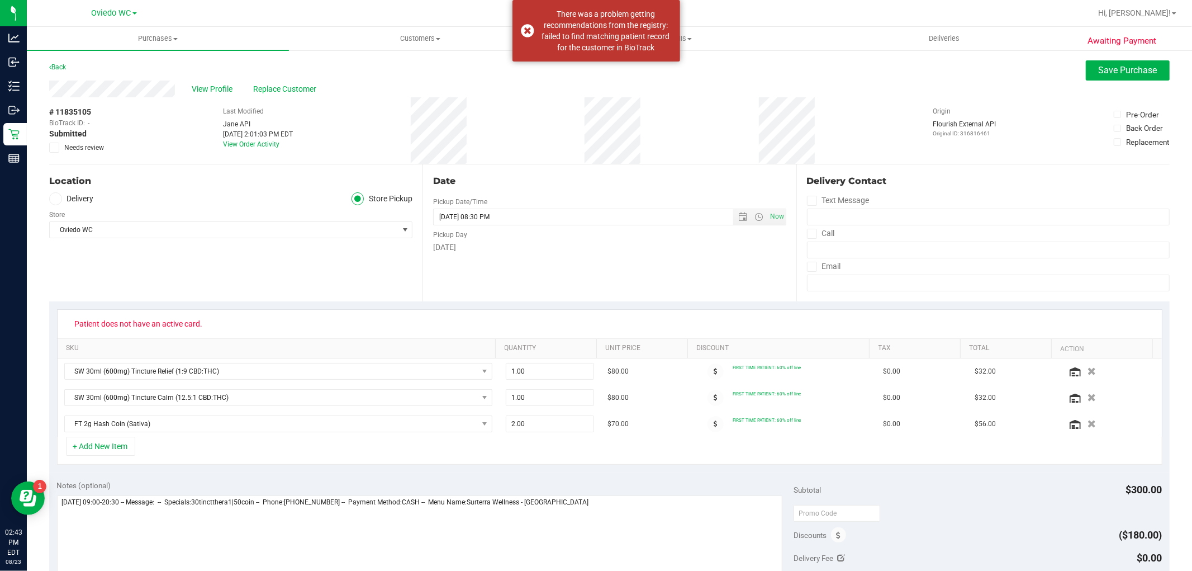
click at [59, 152] on label "Needs review" at bounding box center [77, 148] width 56 height 10
click at [0, 0] on input "Needs review" at bounding box center [0, 0] width 0 height 0
click at [599, 510] on textarea at bounding box center [420, 548] width 726 height 107
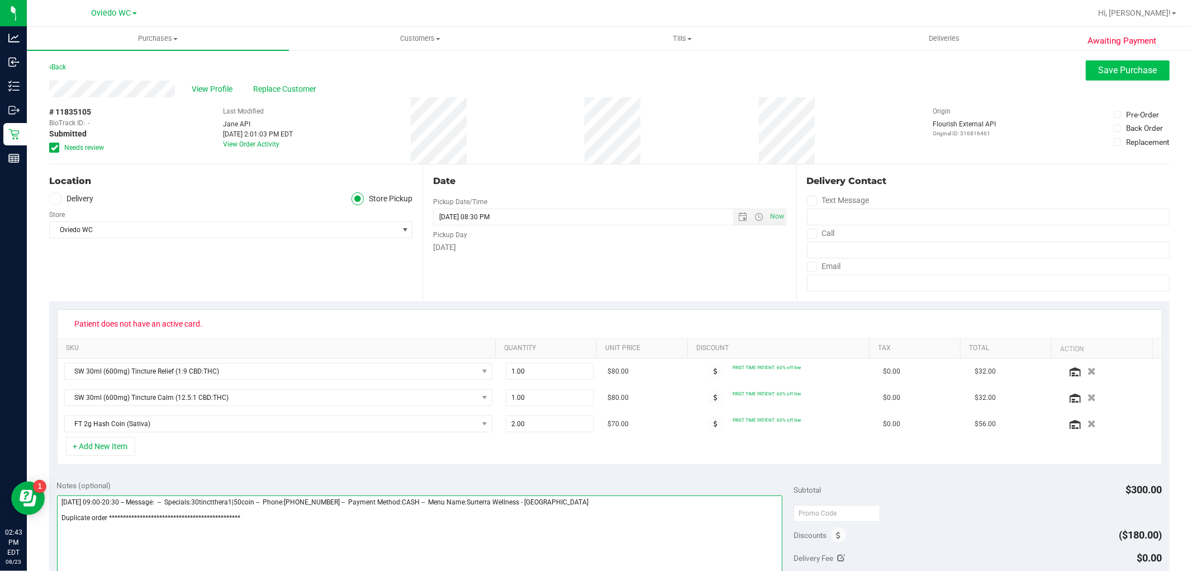
type textarea "**********"
click at [1099, 73] on span "Save Purchase" at bounding box center [1128, 70] width 59 height 11
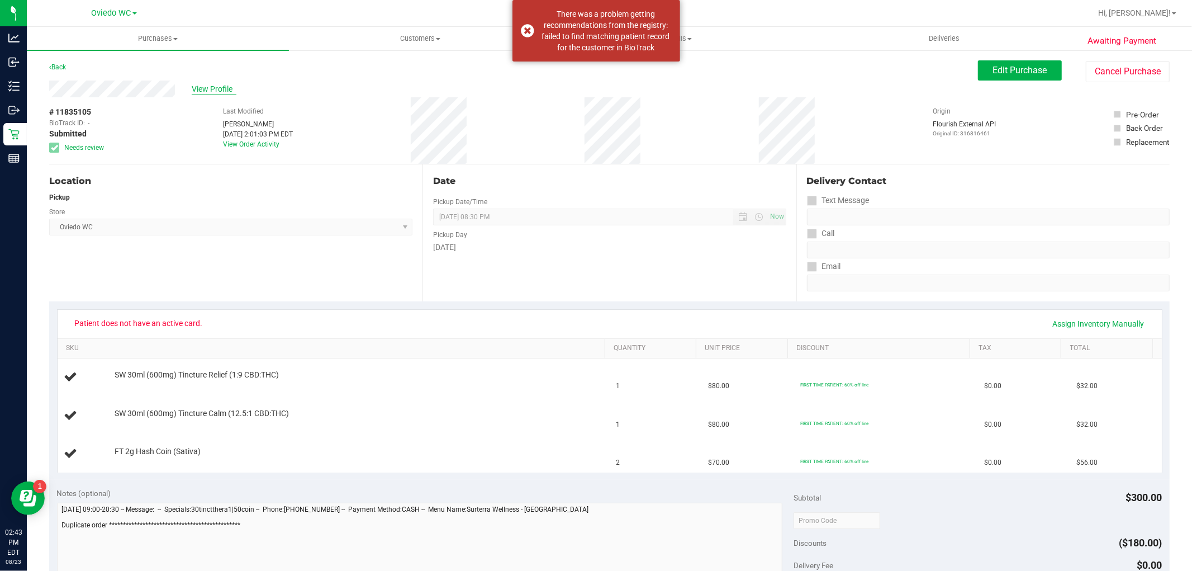
click at [203, 88] on span "View Profile" at bounding box center [214, 89] width 45 height 12
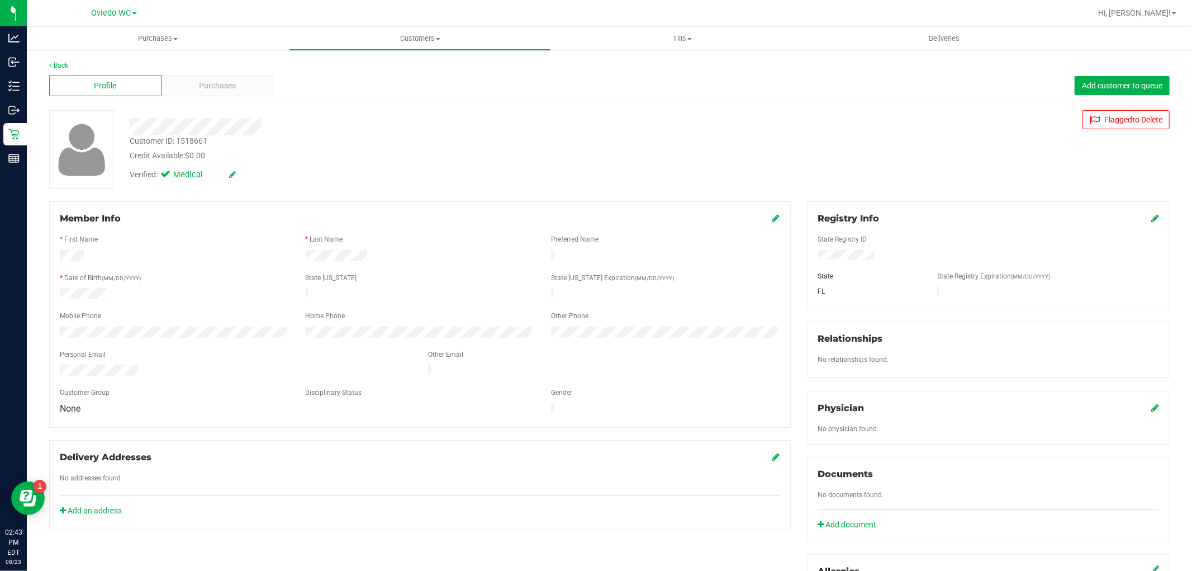
click at [1151, 220] on icon at bounding box center [1155, 218] width 8 height 9
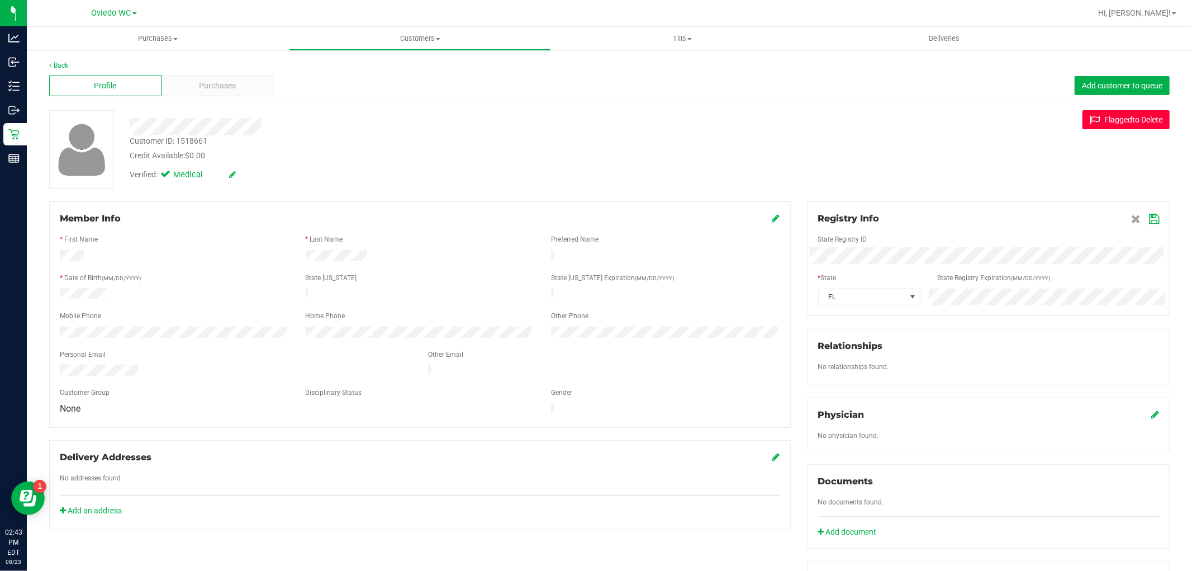
click at [1119, 122] on span "ged" at bounding box center [1125, 119] width 13 height 9
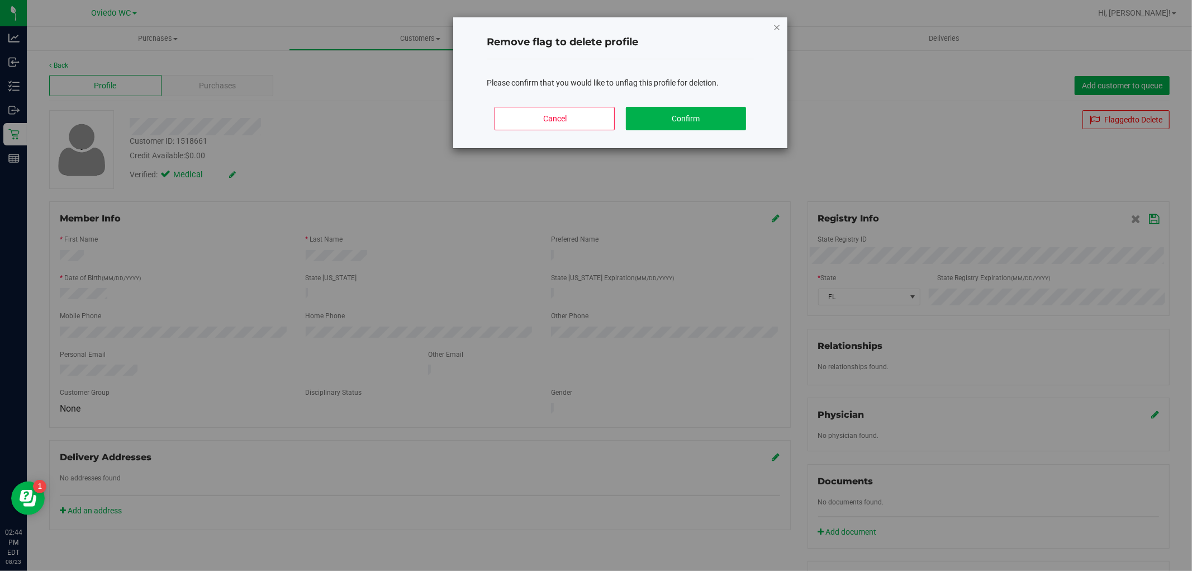
click at [777, 26] on icon "Close modal" at bounding box center [777, 26] width 8 height 13
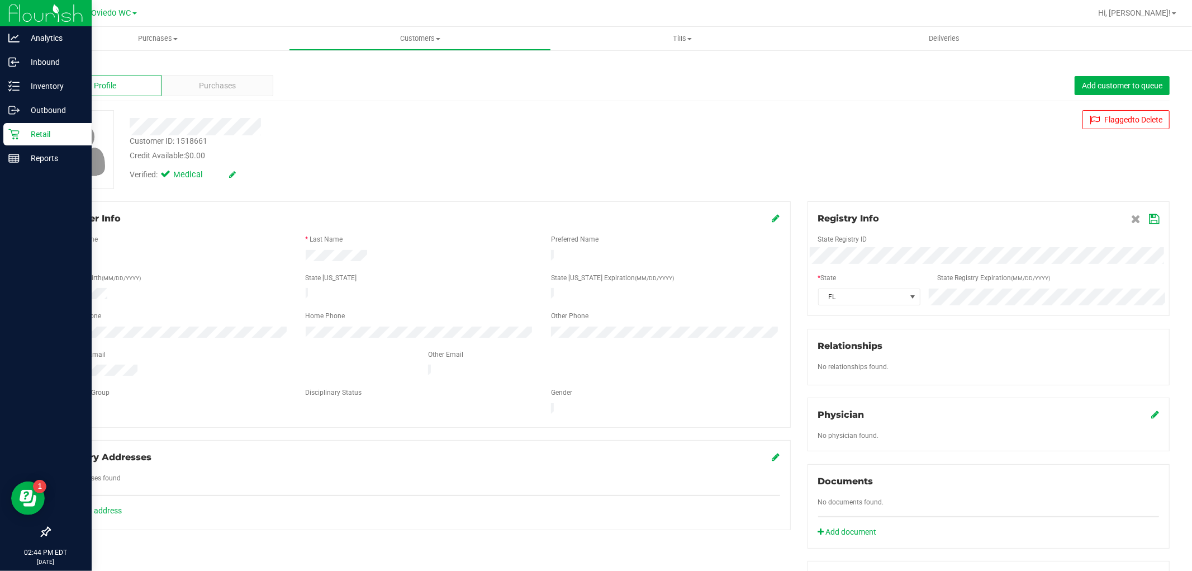
click at [6, 133] on div "Retail" at bounding box center [47, 134] width 88 height 22
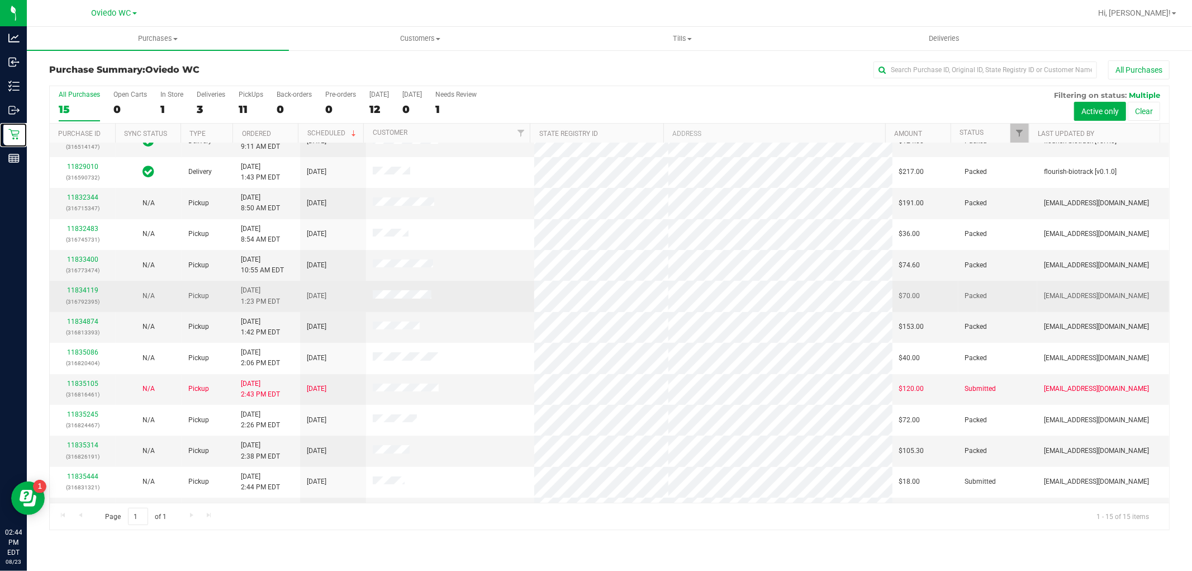
scroll to position [105, 0]
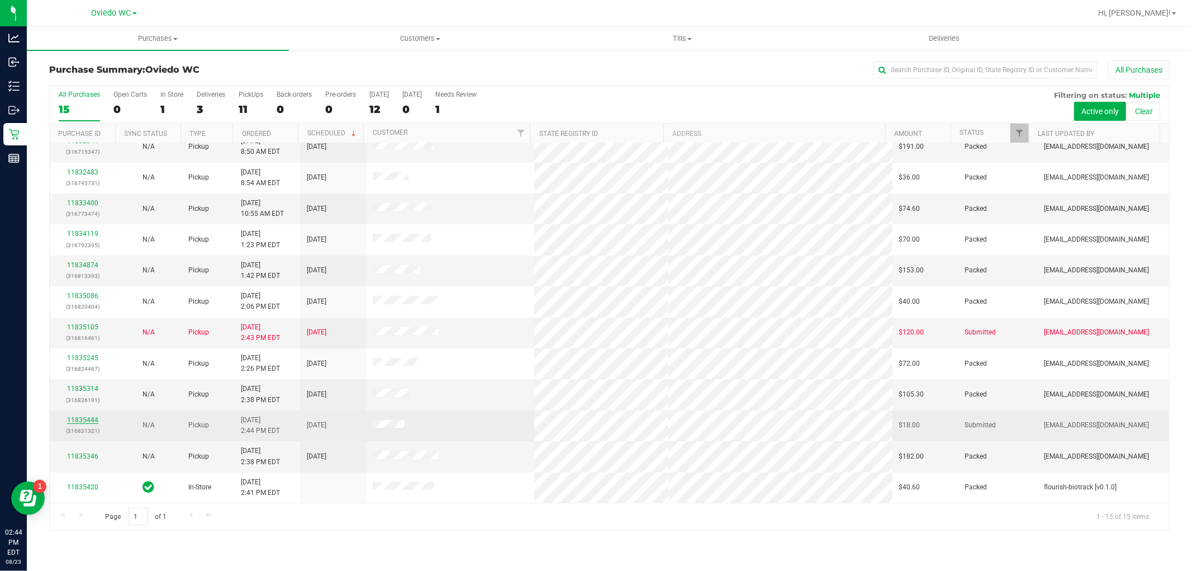
click at [84, 420] on link "11835444" at bounding box center [82, 420] width 31 height 8
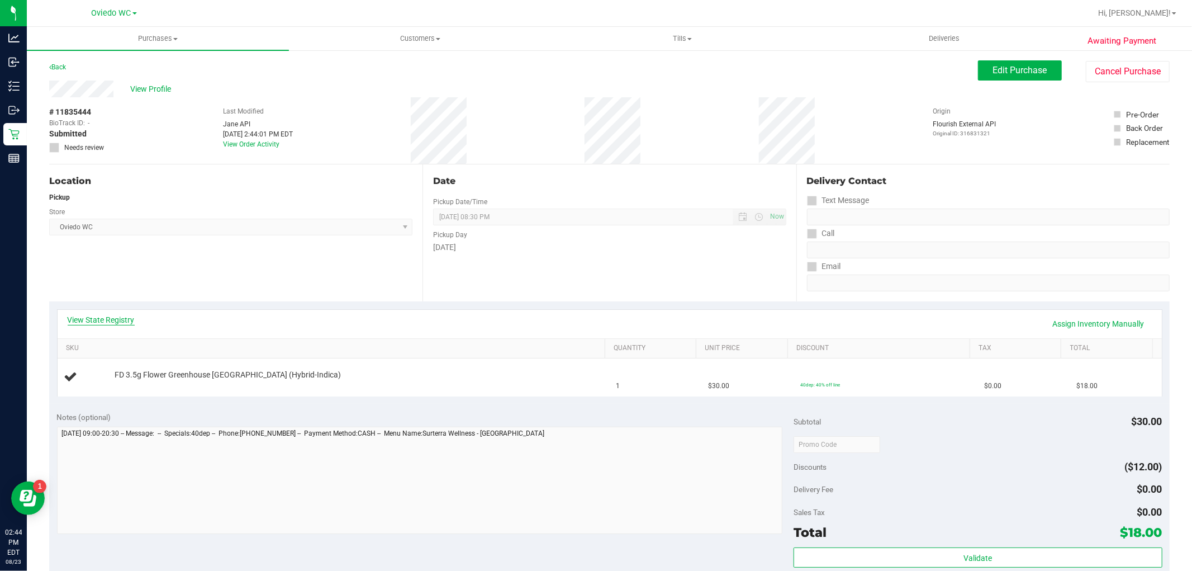
click at [115, 317] on link "View State Registry" at bounding box center [101, 319] width 67 height 11
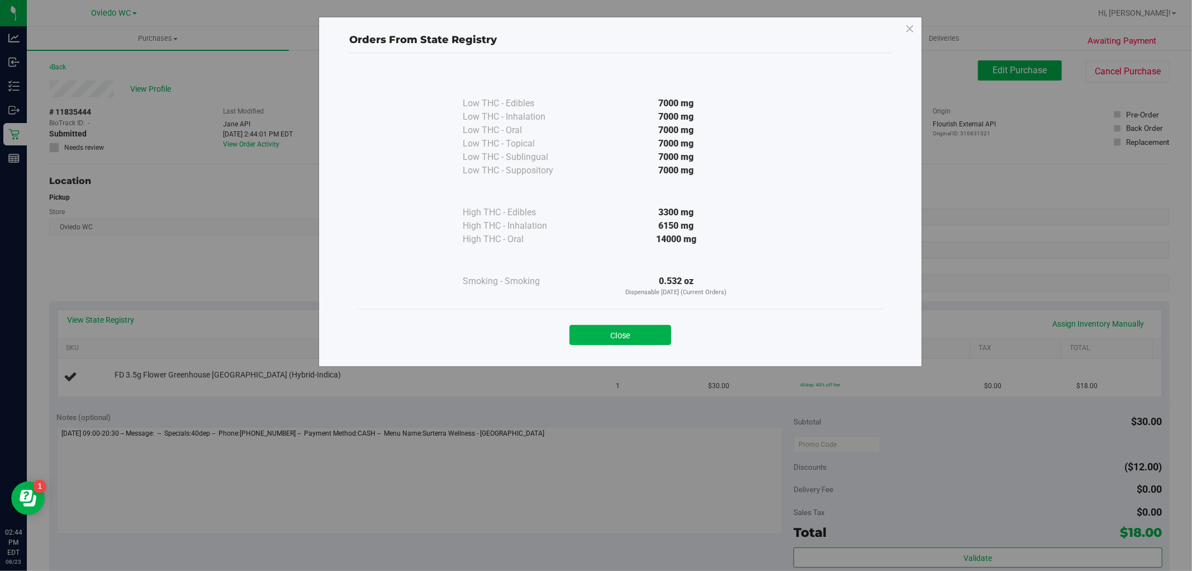
drag, startPoint x: 646, startPoint y: 331, endPoint x: 661, endPoint y: 331, distance: 15.1
click at [647, 331] on button "Close" at bounding box center [621, 335] width 102 height 20
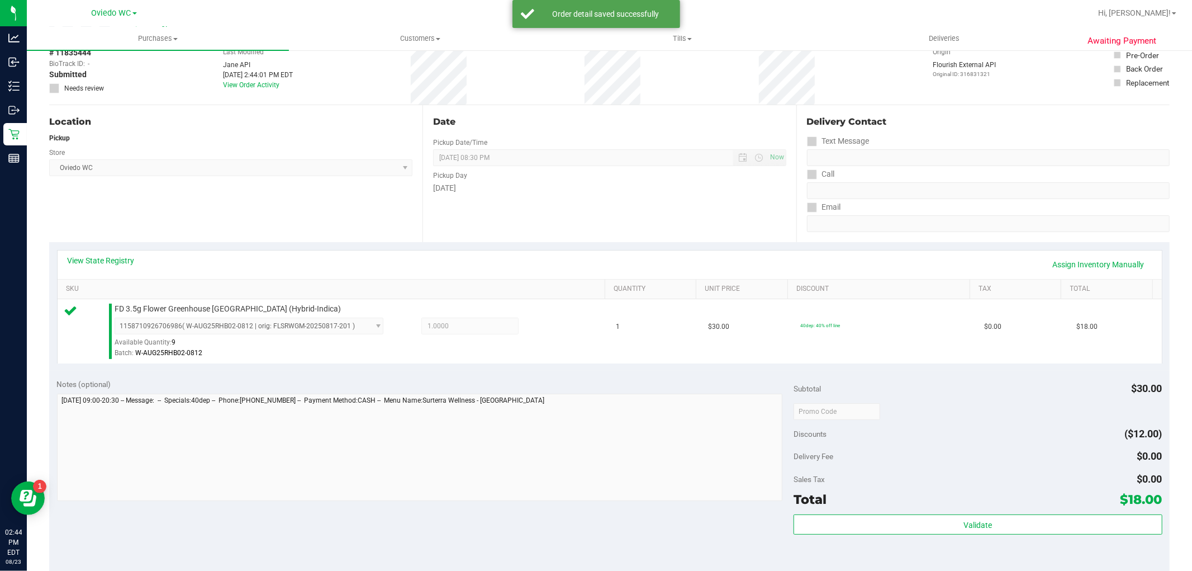
scroll to position [186, 0]
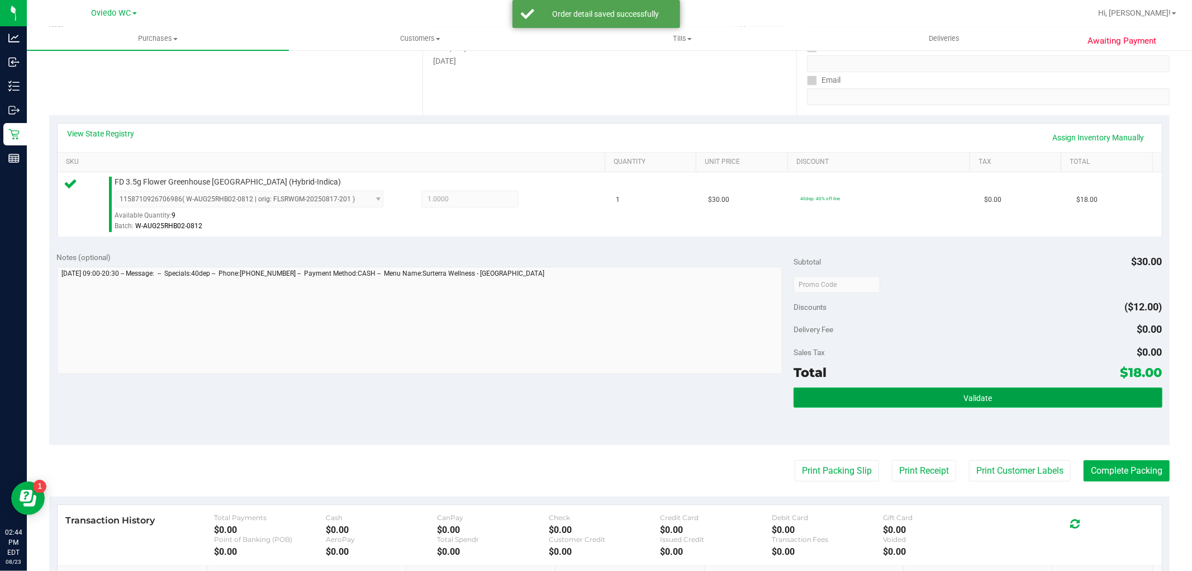
click at [946, 399] on button "Validate" at bounding box center [978, 397] width 368 height 20
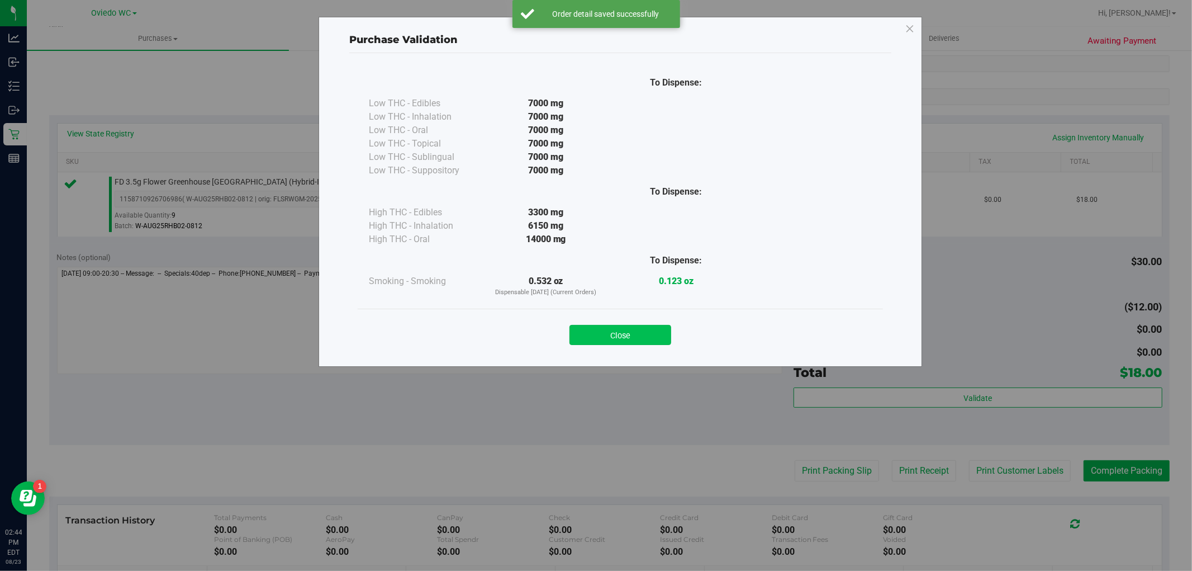
click at [649, 331] on button "Close" at bounding box center [621, 335] width 102 height 20
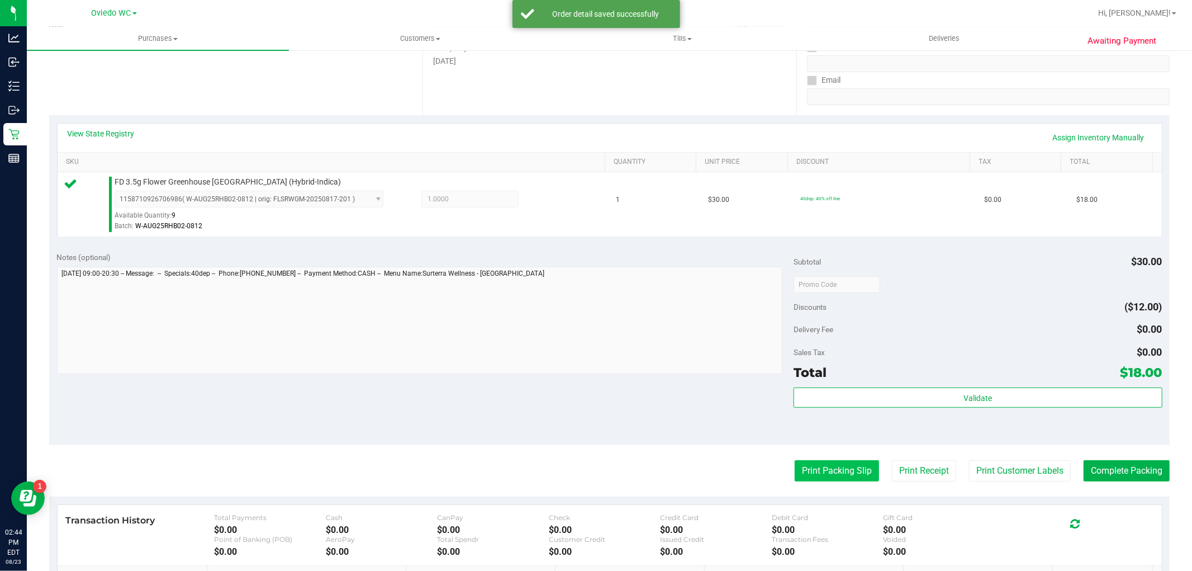
click at [832, 469] on button "Print Packing Slip" at bounding box center [837, 470] width 84 height 21
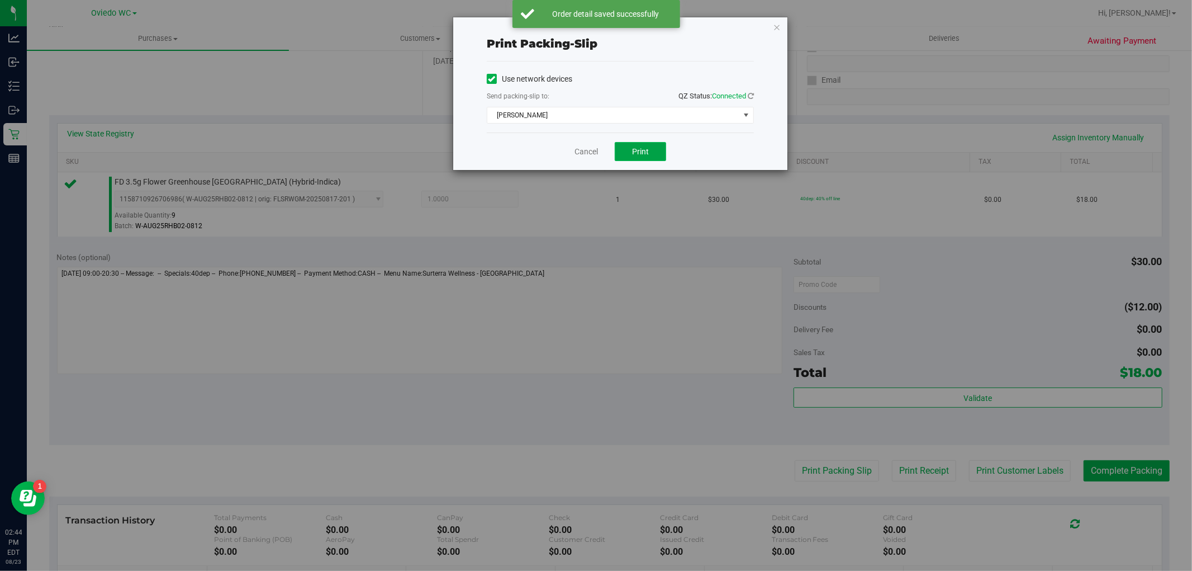
click at [646, 155] on span "Print" at bounding box center [640, 151] width 17 height 9
click at [774, 25] on icon "button" at bounding box center [777, 26] width 8 height 13
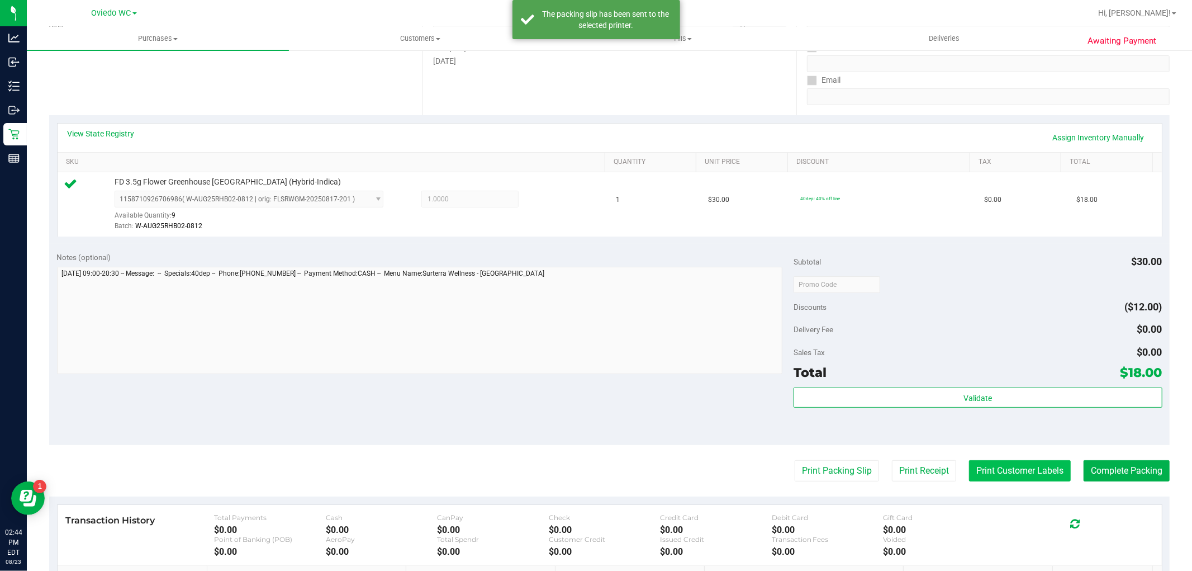
click at [989, 475] on button "Print Customer Labels" at bounding box center [1020, 470] width 102 height 21
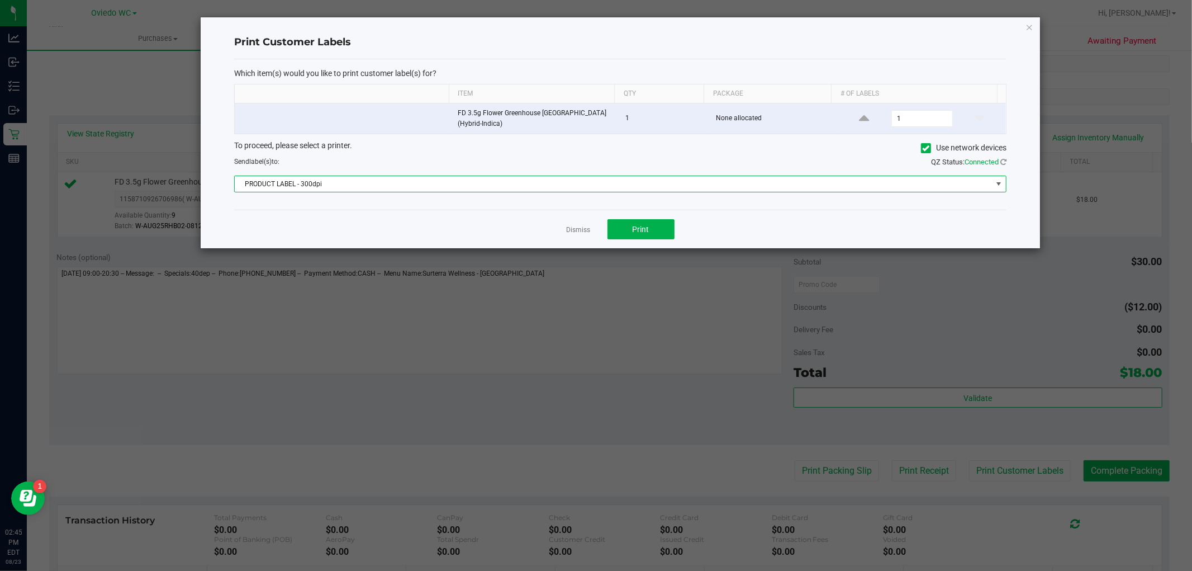
click at [643, 176] on span "PRODUCT LABEL - 300dpi" at bounding box center [613, 184] width 757 height 16
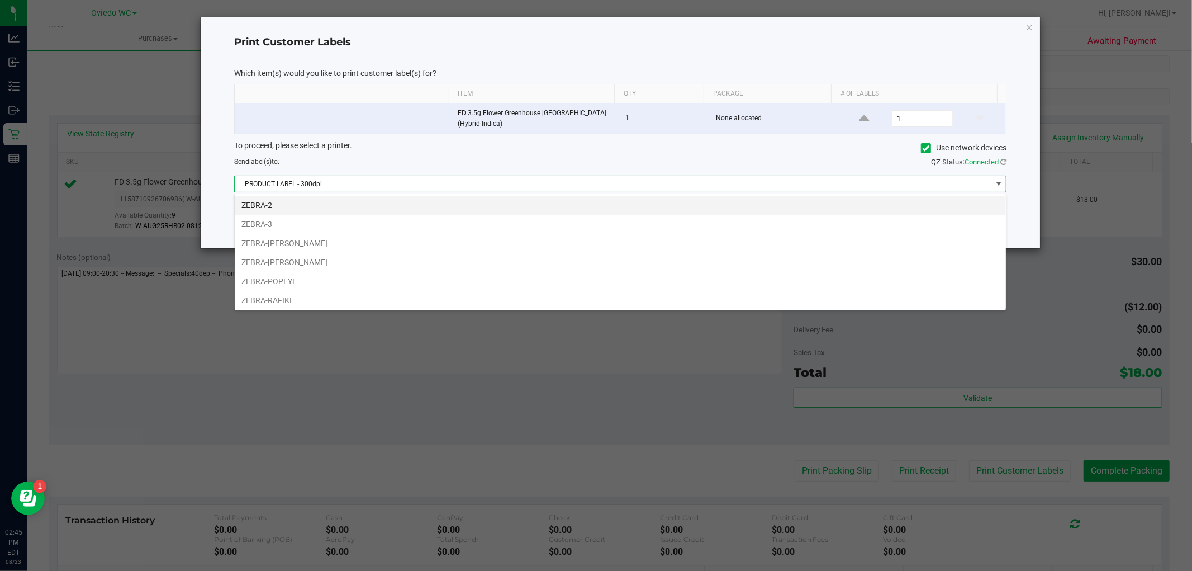
scroll to position [60, 0]
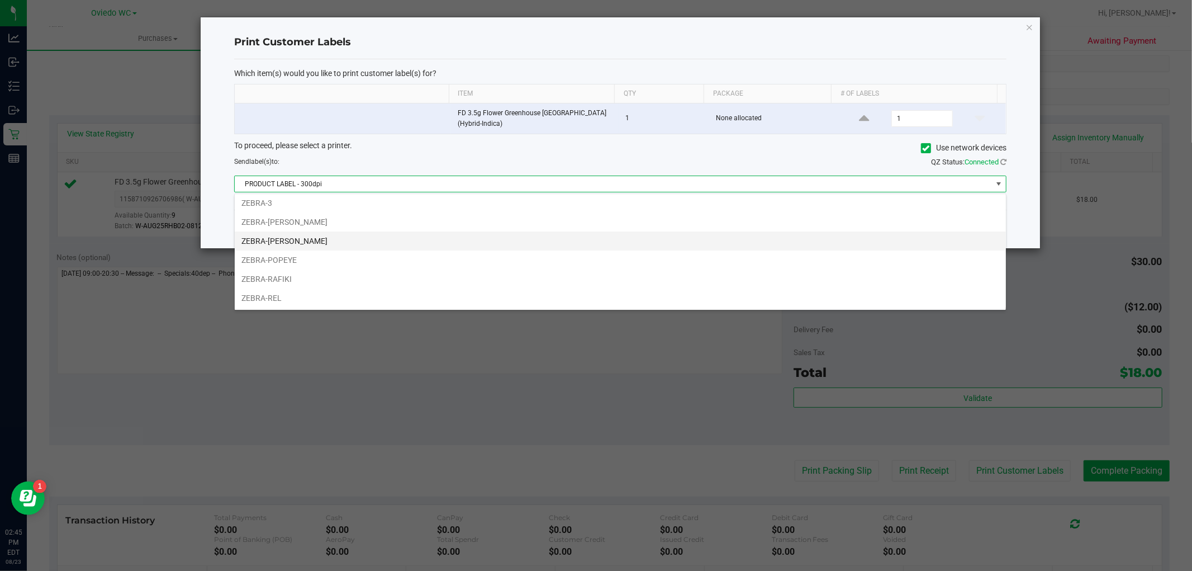
click at [600, 241] on li "ZEBRA-PETE" at bounding box center [620, 240] width 771 height 19
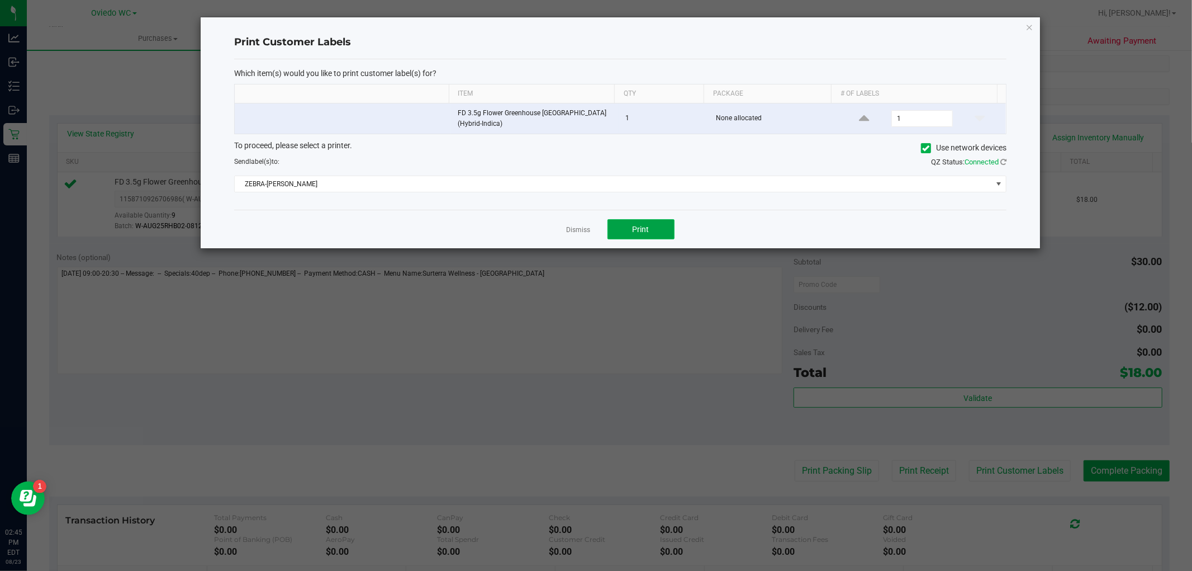
click at [626, 220] on button "Print" at bounding box center [641, 229] width 67 height 20
click at [1031, 20] on icon "button" at bounding box center [1030, 26] width 8 height 13
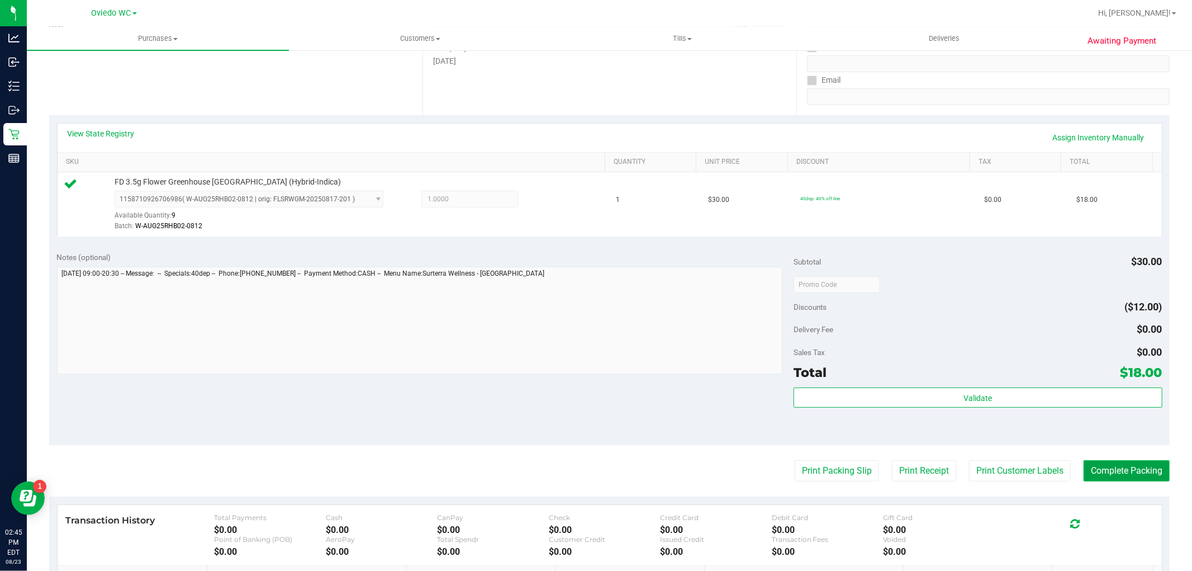
click at [1097, 474] on button "Complete Packing" at bounding box center [1127, 470] width 86 height 21
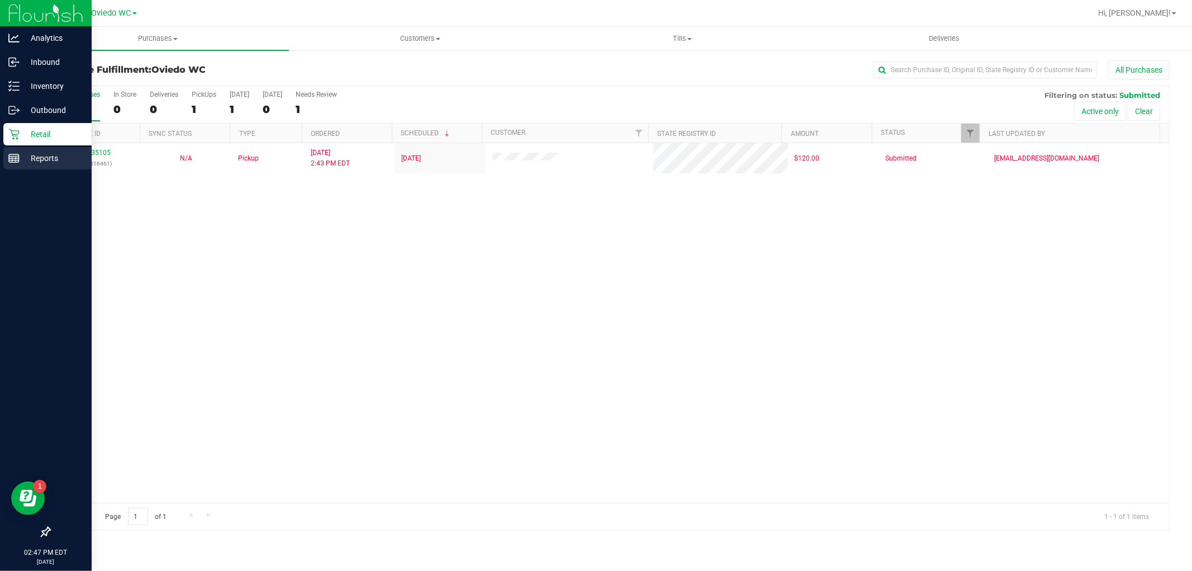
click at [31, 160] on p "Reports" at bounding box center [53, 157] width 67 height 13
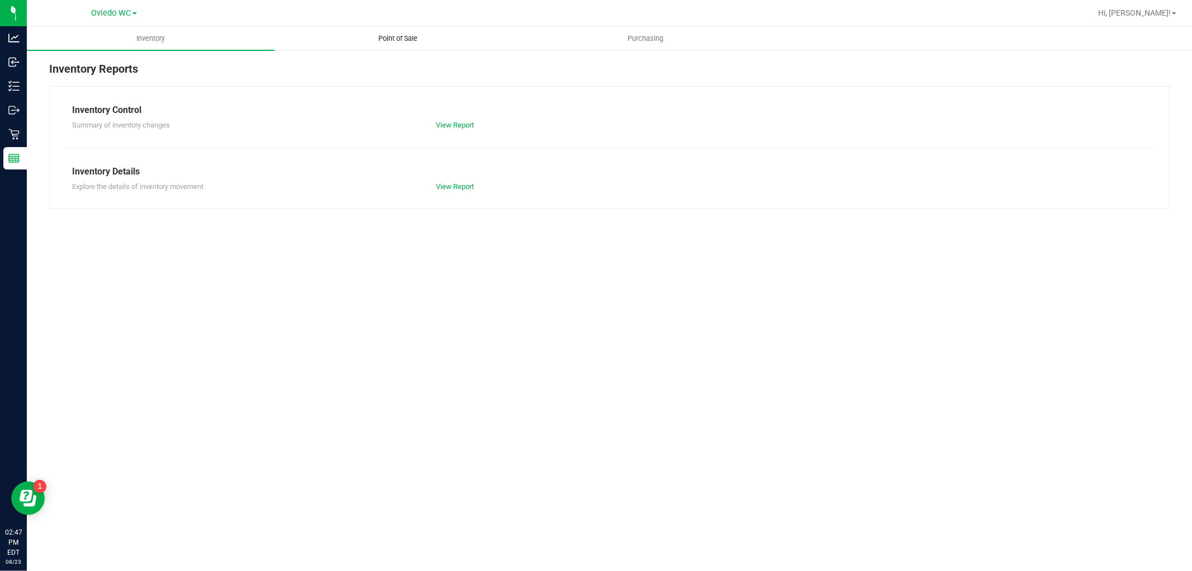
click at [386, 40] on span "Point of Sale" at bounding box center [398, 39] width 69 height 10
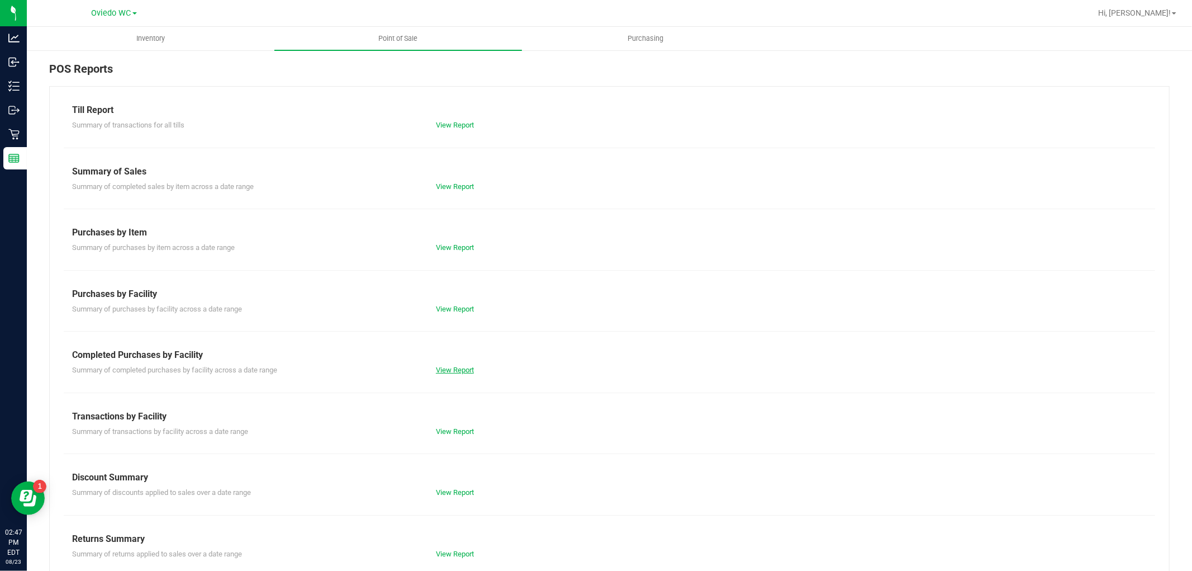
click at [458, 371] on link "View Report" at bounding box center [455, 370] width 38 height 8
